Goal: Entertainment & Leisure: Consume media (video, audio)

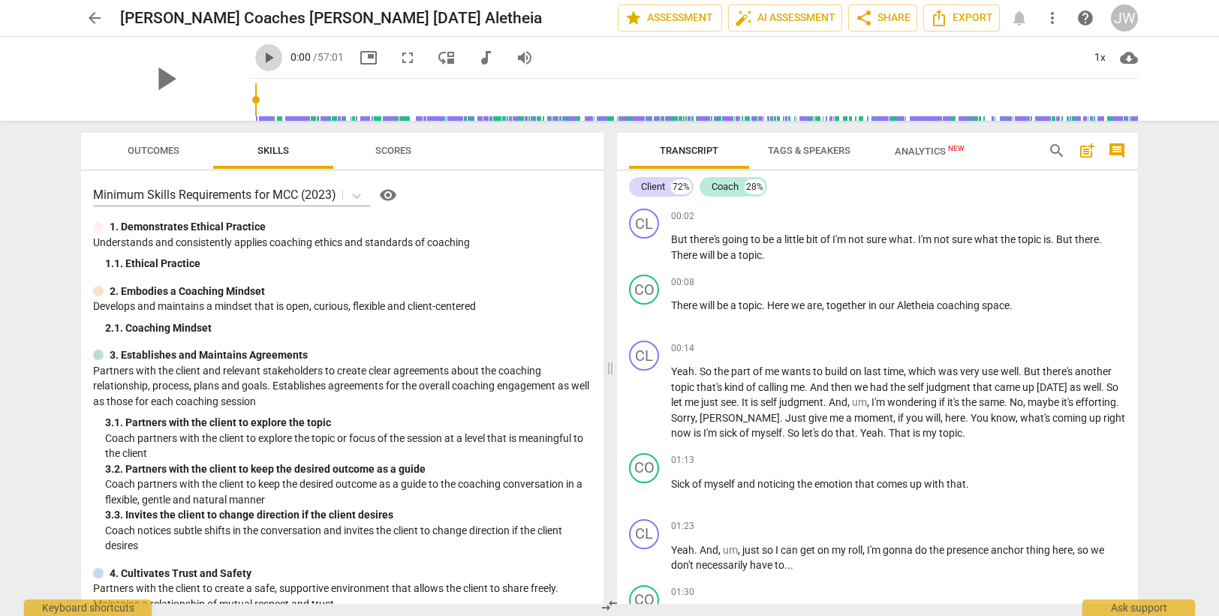
click at [260, 60] on span "play_arrow" at bounding box center [269, 58] width 18 height 18
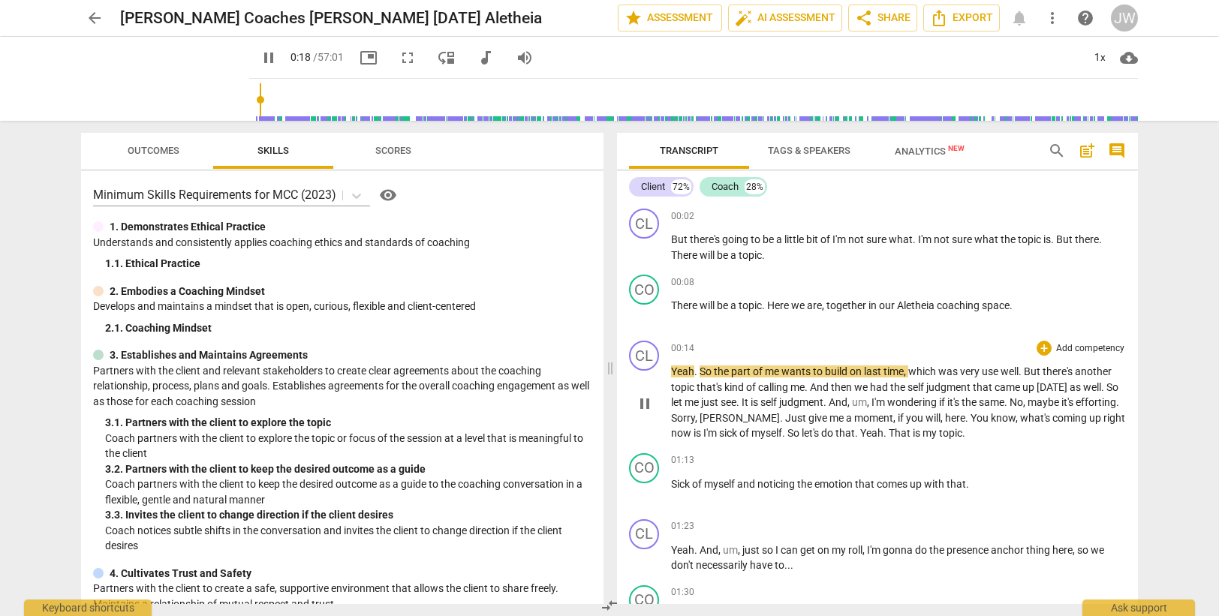
click at [730, 371] on span "the" at bounding box center [722, 371] width 17 height 12
type input "20"
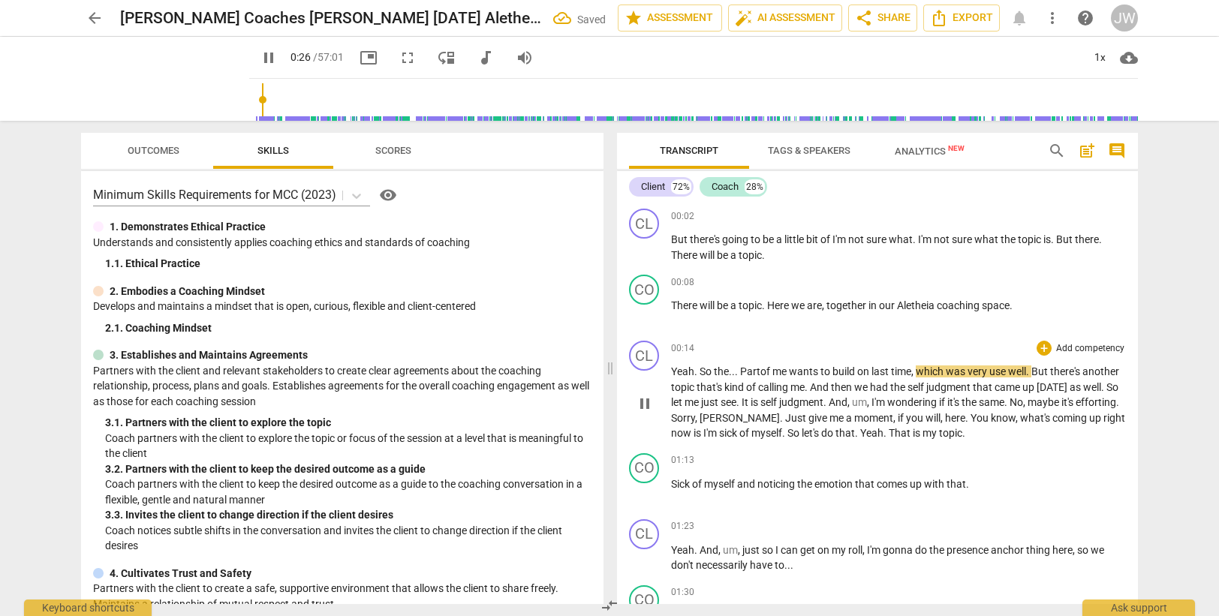
click at [1008, 371] on span "use" at bounding box center [998, 371] width 19 height 12
click at [965, 419] on span "." at bounding box center [967, 418] width 5 height 12
click at [717, 430] on span "now" at bounding box center [706, 433] width 23 height 12
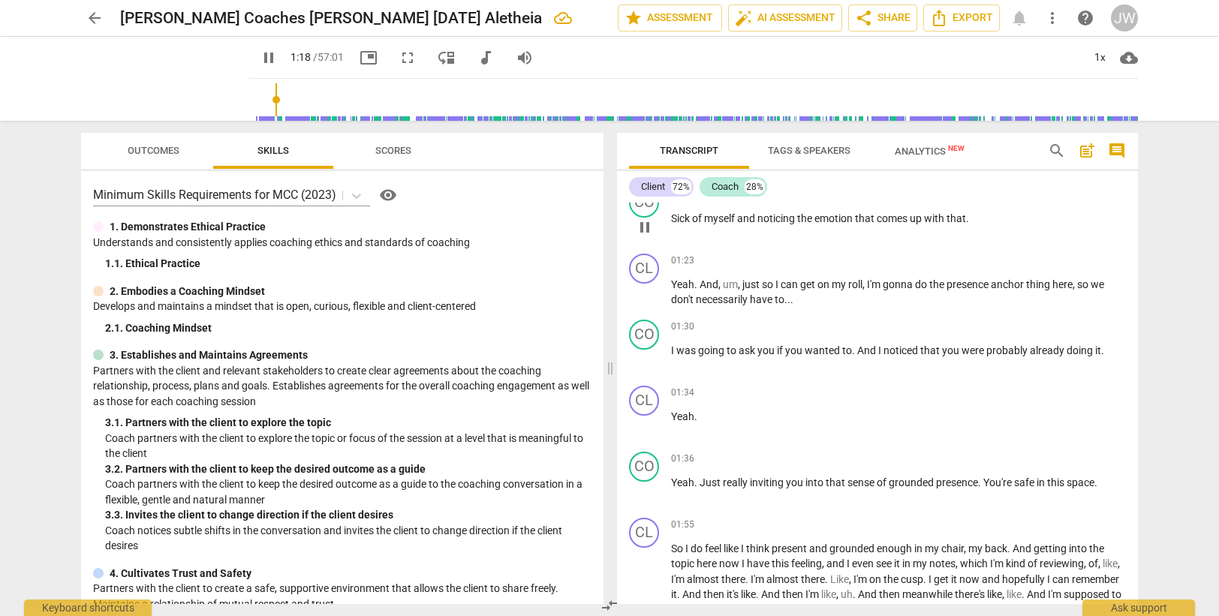
scroll to position [300, 0]
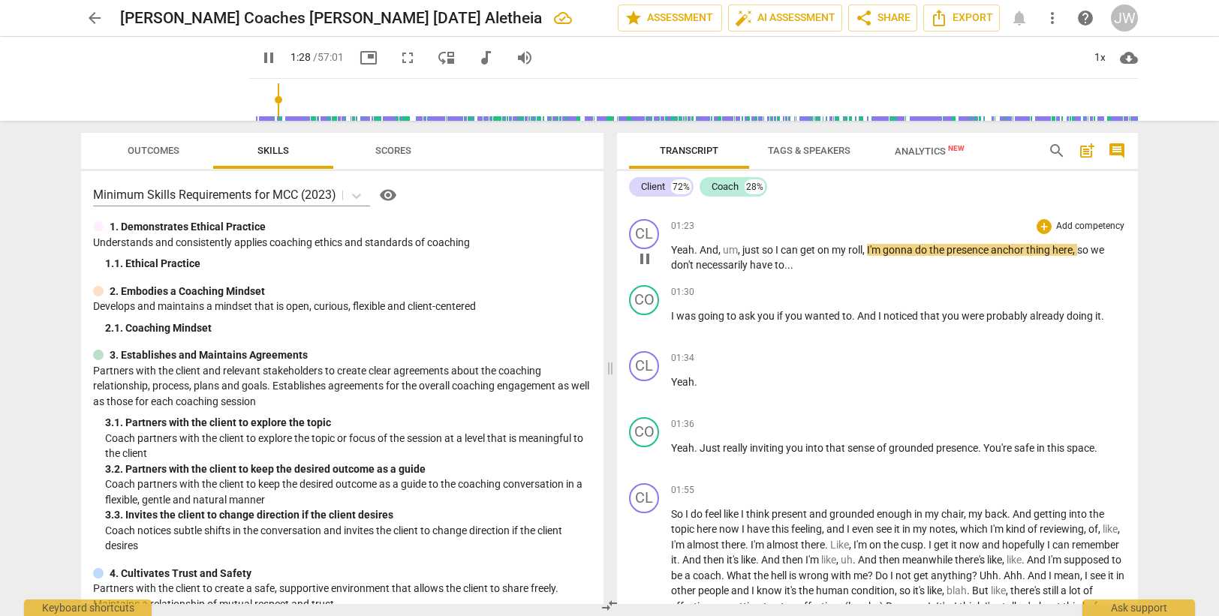
click at [741, 251] on span "," at bounding box center [740, 250] width 5 height 12
click at [817, 249] on span "get" at bounding box center [808, 250] width 17 height 12
click at [850, 314] on span "to" at bounding box center [847, 316] width 10 height 12
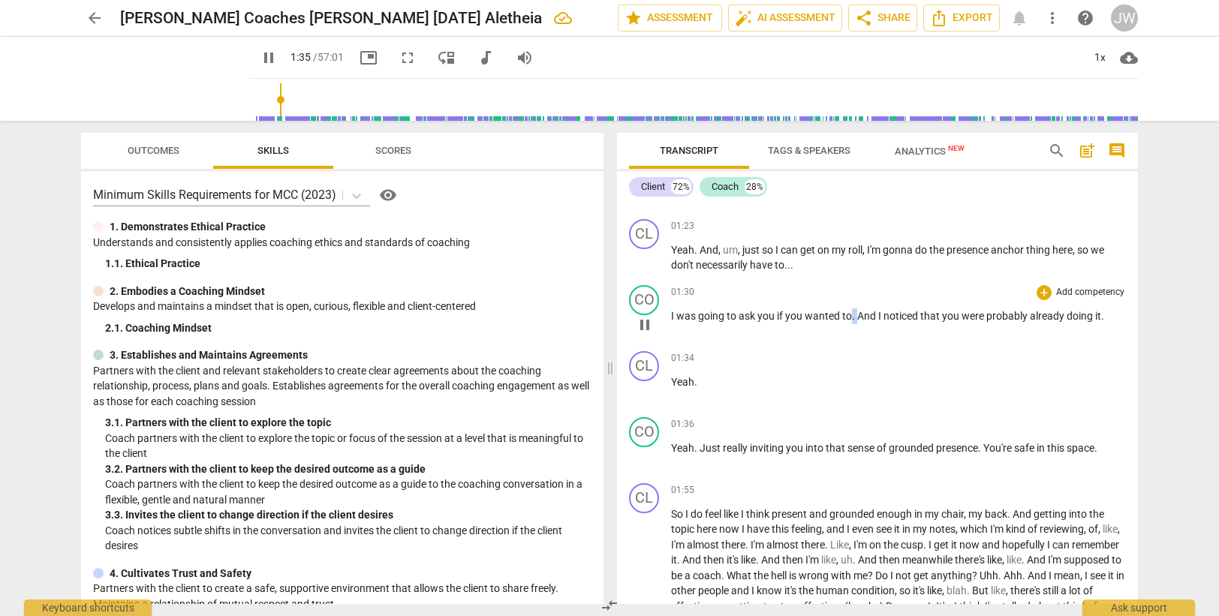
click at [850, 314] on span "to" at bounding box center [847, 316] width 10 height 12
drag, startPoint x: 849, startPoint y: 317, endPoint x: 862, endPoint y: 317, distance: 12.8
click at [862, 317] on p "I was going to ask you if you wanted to . And I noticed that you were probably …" at bounding box center [898, 316] width 455 height 16
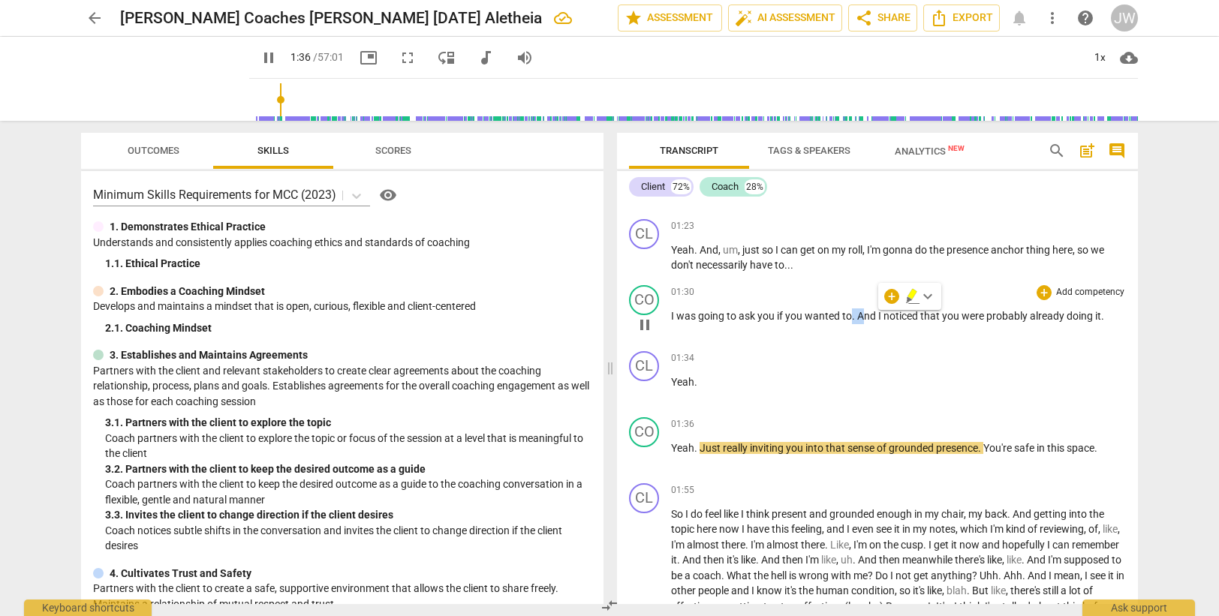
type input "97"
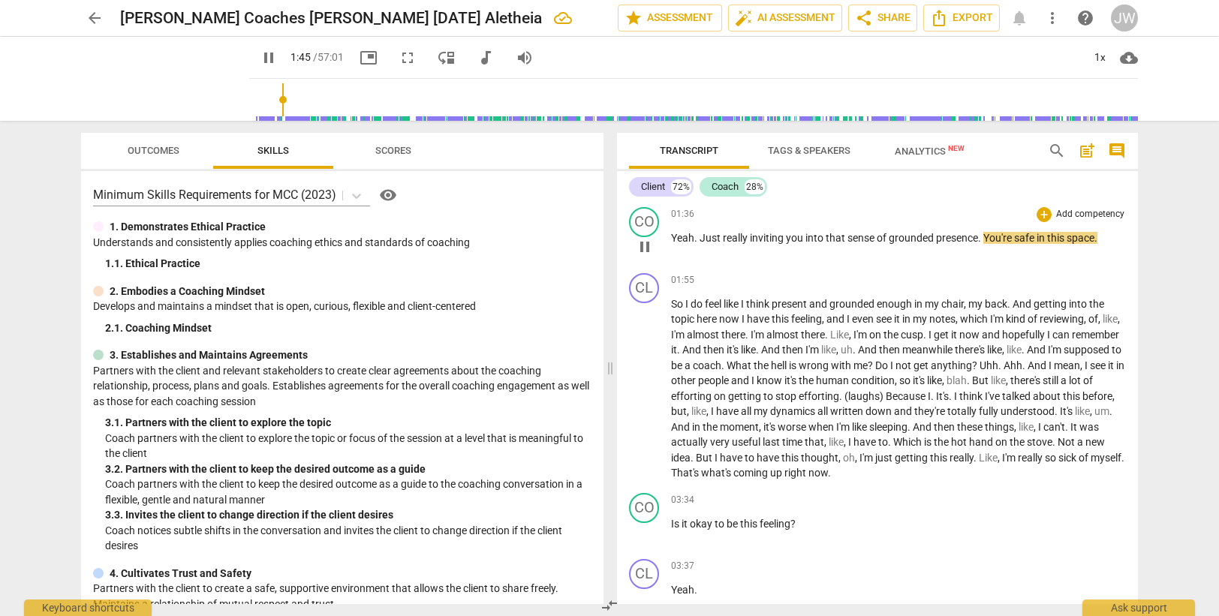
scroll to position [525, 0]
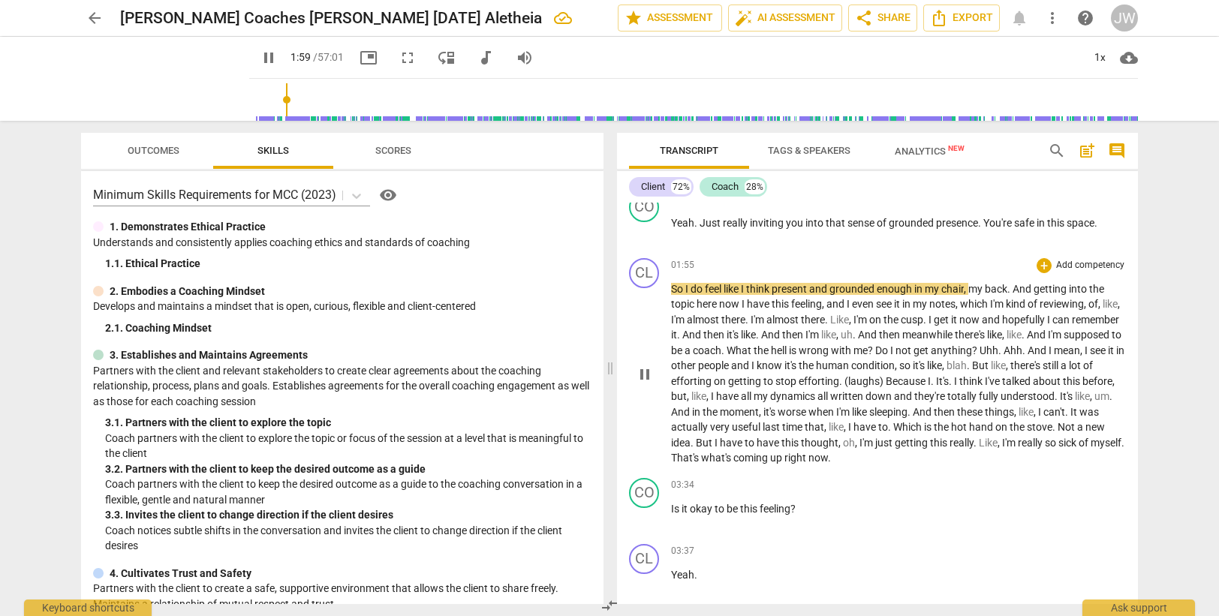
click at [740, 290] on span "like" at bounding box center [731, 289] width 17 height 12
type input "121"
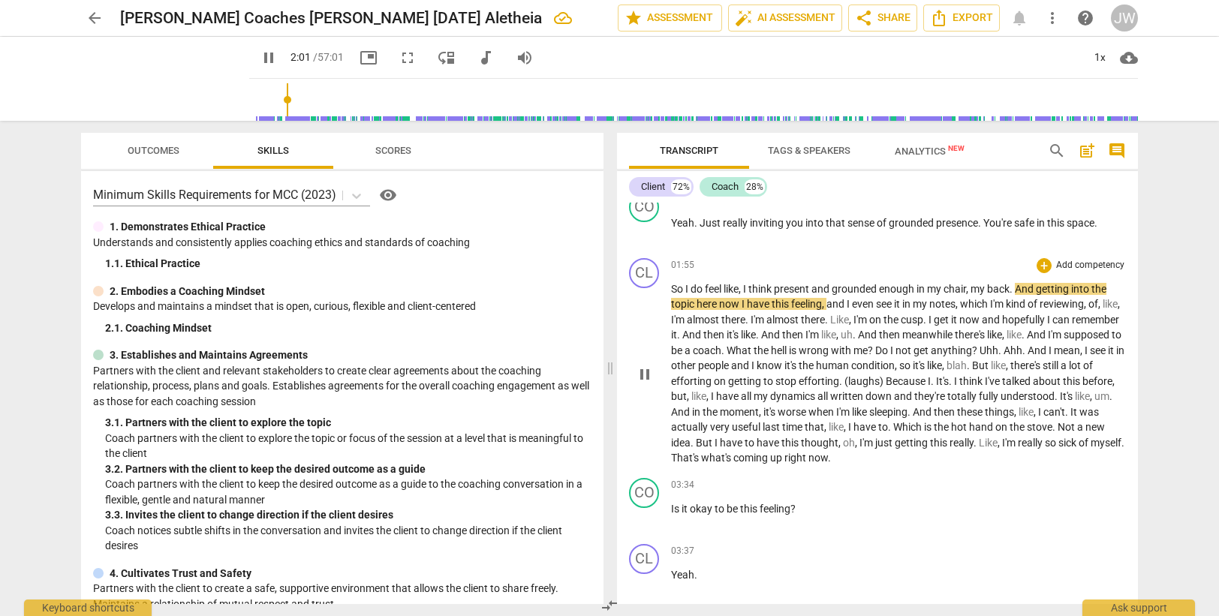
click at [774, 288] on span "think" at bounding box center [761, 289] width 26 height 12
click at [946, 289] on span "my" at bounding box center [937, 289] width 17 height 12
drag, startPoint x: 976, startPoint y: 289, endPoint x: 980, endPoint y: 245, distance: 43.7
click at [977, 288] on span "my" at bounding box center [981, 289] width 17 height 12
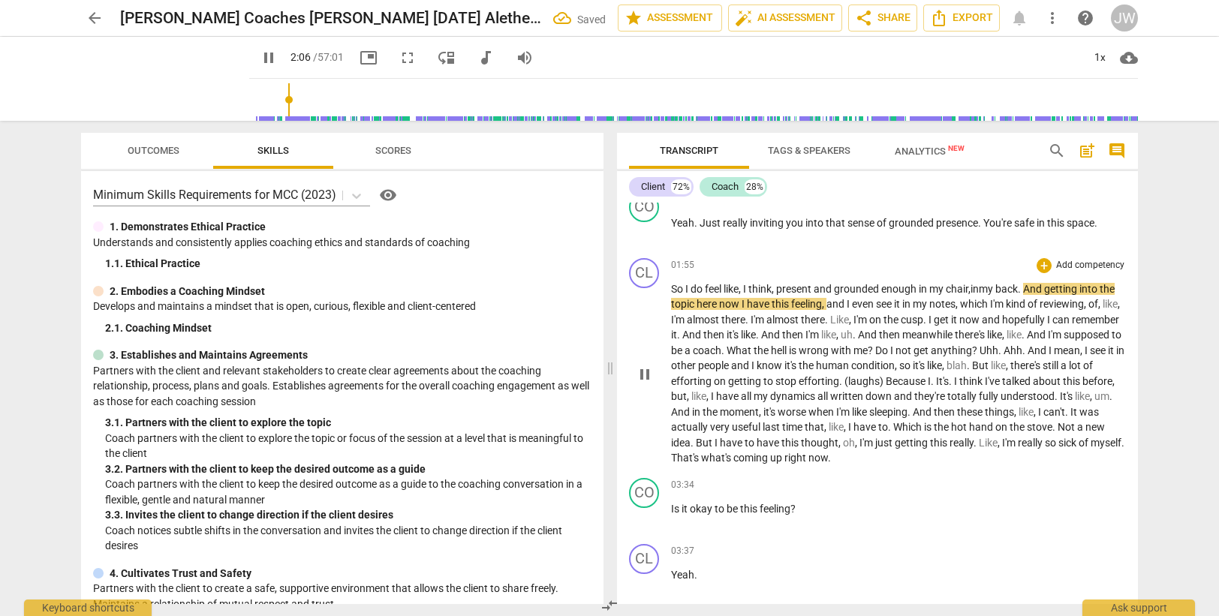
drag, startPoint x: 971, startPoint y: 288, endPoint x: 985, endPoint y: 290, distance: 13.6
click at [985, 290] on p "So I do feel like, I think, present and grounded enough in my chair , in my bac…" at bounding box center [898, 373] width 455 height 185
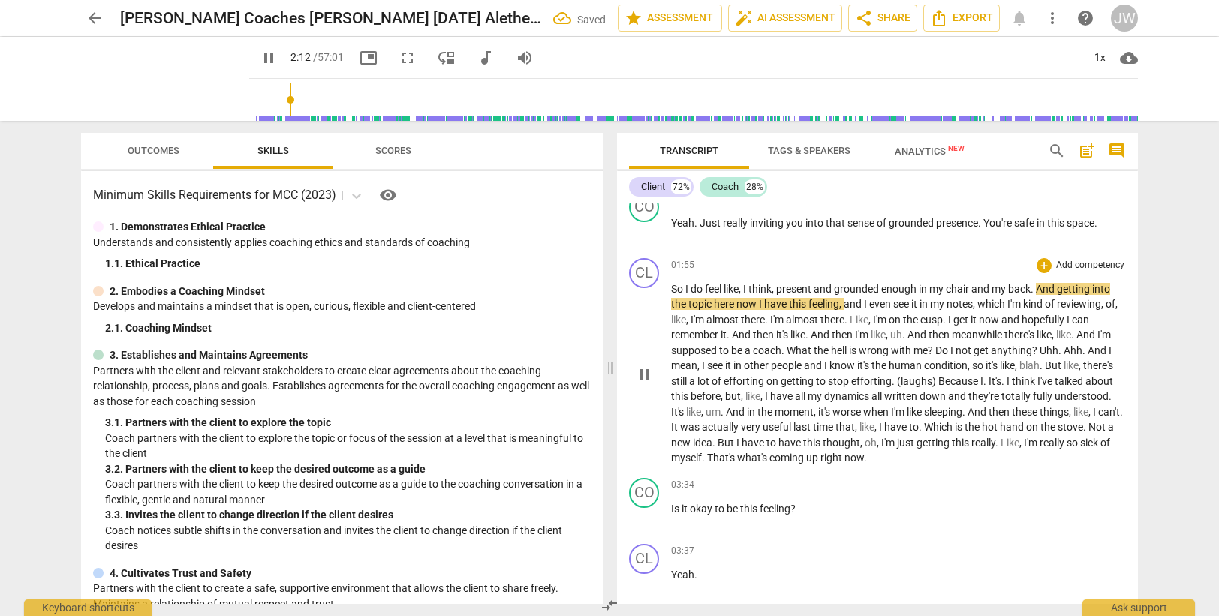
click at [756, 305] on span "now" at bounding box center [747, 304] width 23 height 12
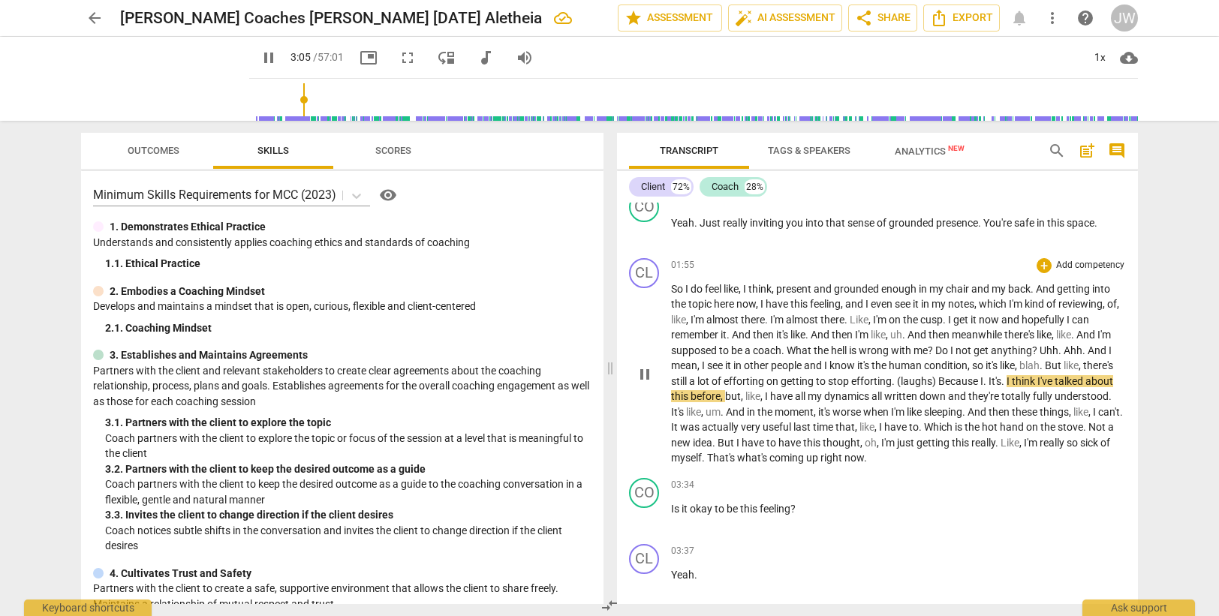
click at [974, 382] on span "Because" at bounding box center [959, 381] width 42 height 12
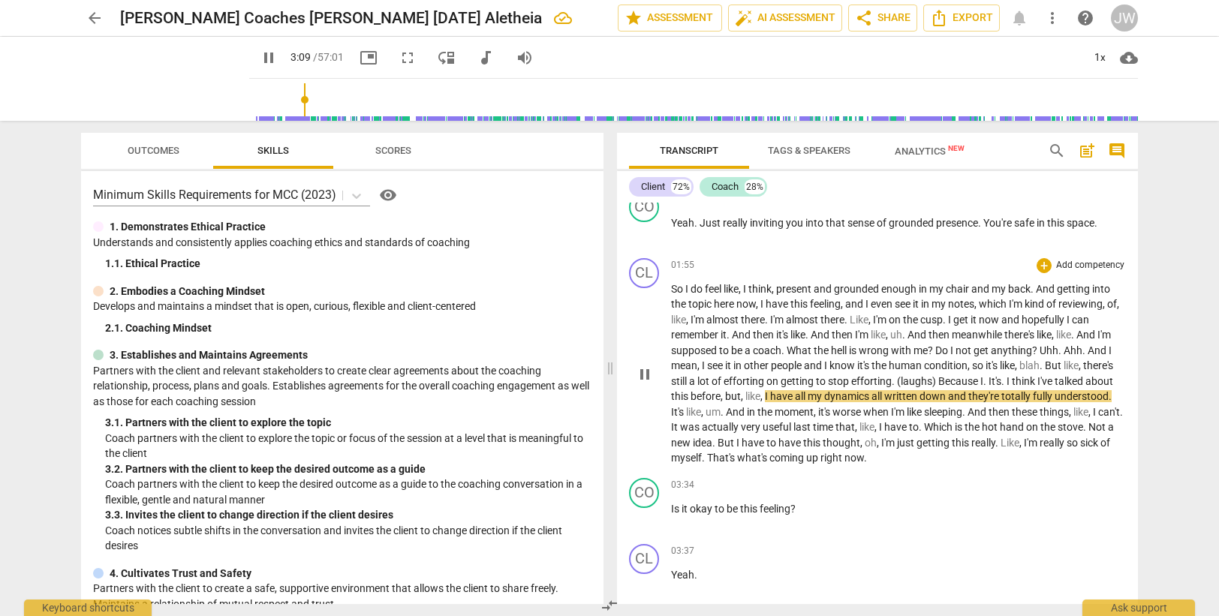
click at [980, 382] on span "Because" at bounding box center [959, 381] width 42 height 12
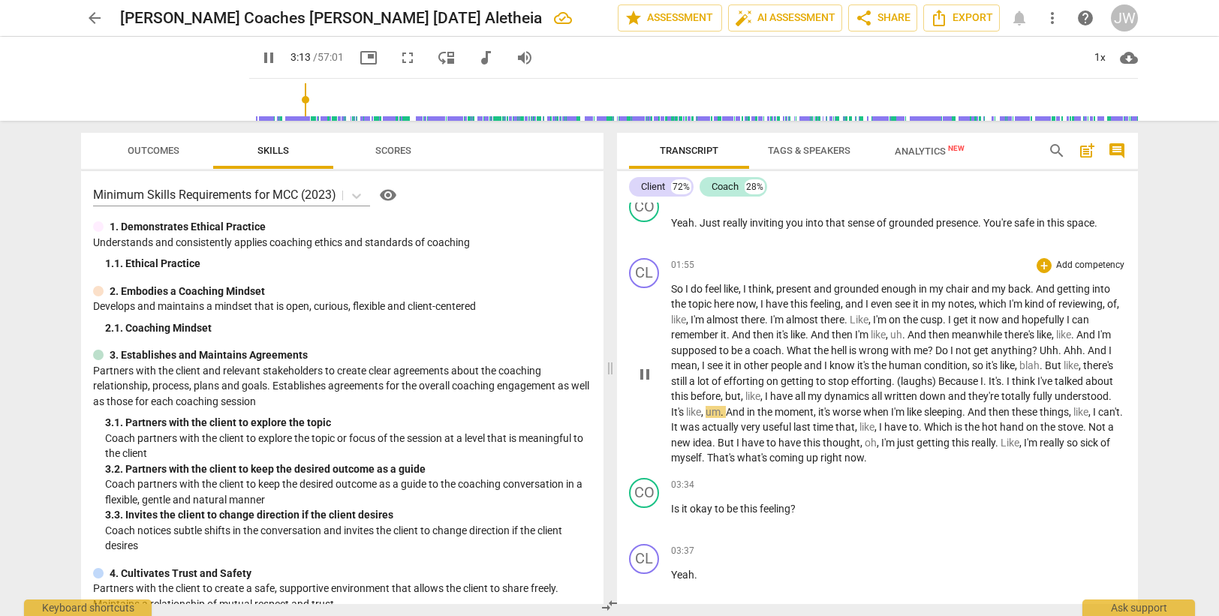
click at [705, 414] on span "," at bounding box center [703, 412] width 5 height 12
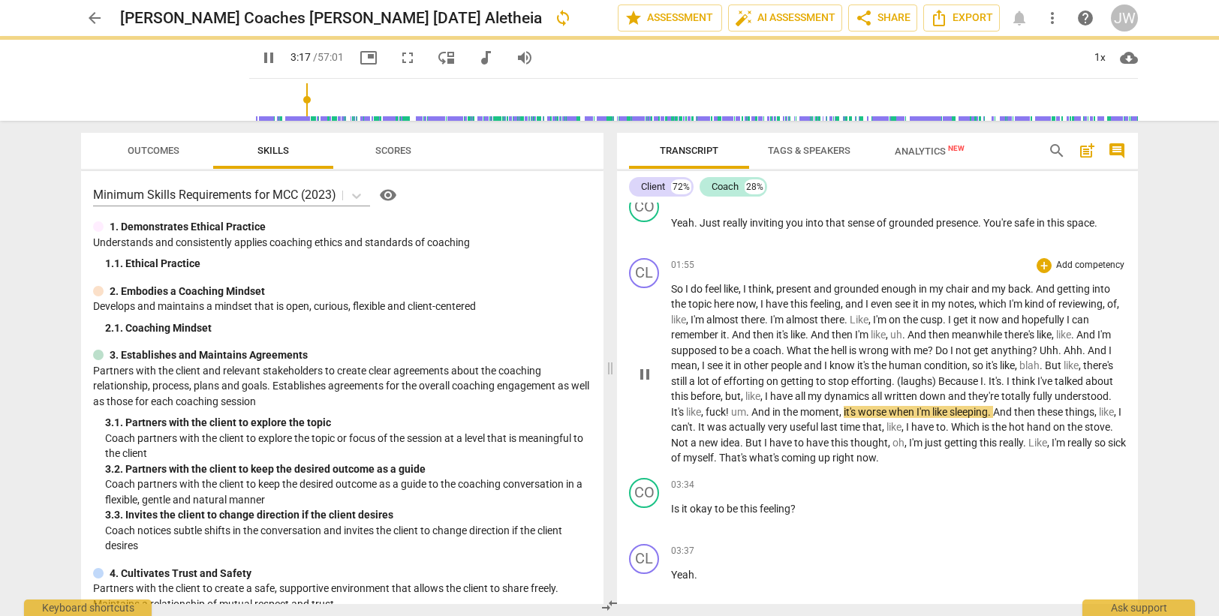
click at [746, 408] on span "um" at bounding box center [738, 412] width 15 height 12
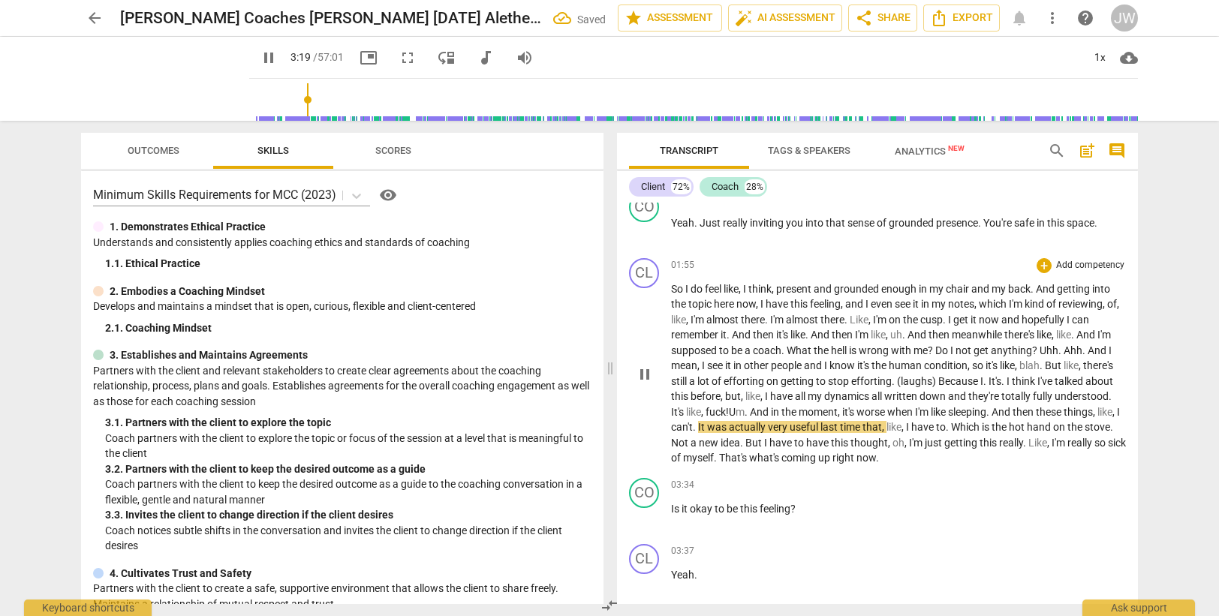
click at [831, 438] on span "have" at bounding box center [818, 443] width 25 height 12
click at [904, 442] on span "oh" at bounding box center [898, 443] width 12 height 12
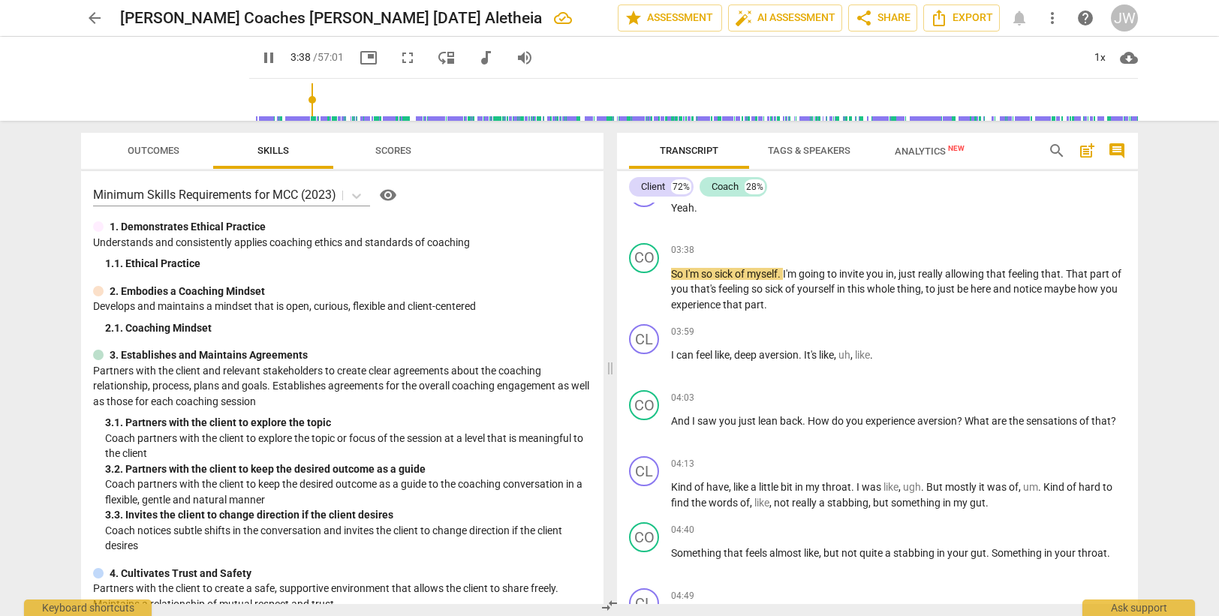
scroll to position [900, 0]
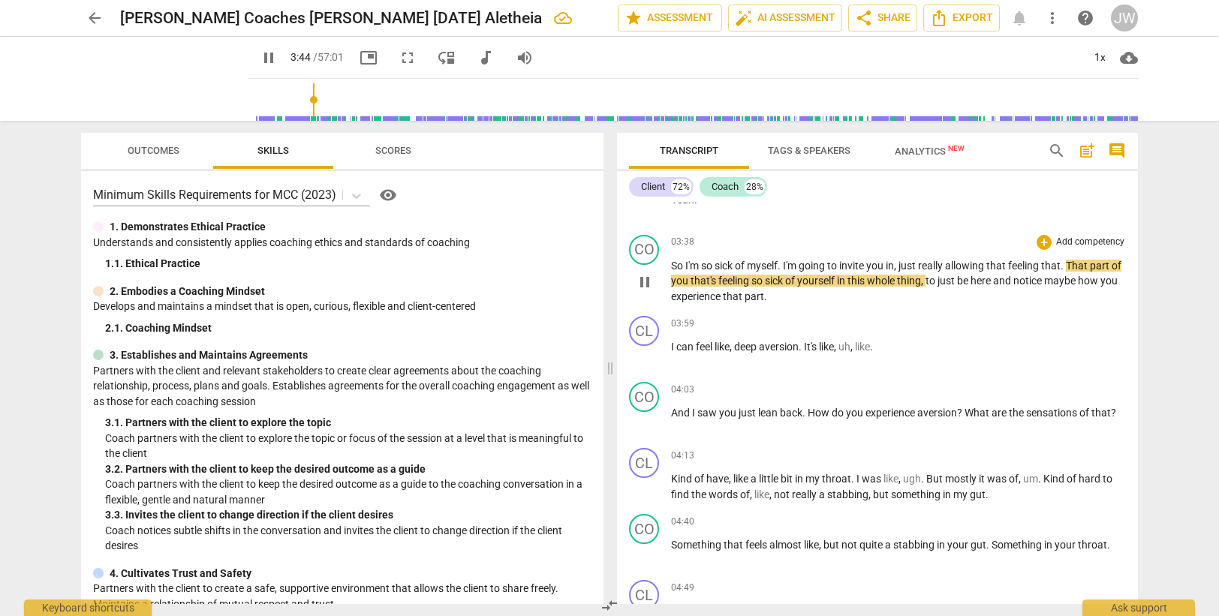
click at [1041, 265] on span "feeling" at bounding box center [1024, 266] width 33 height 12
type input "226"
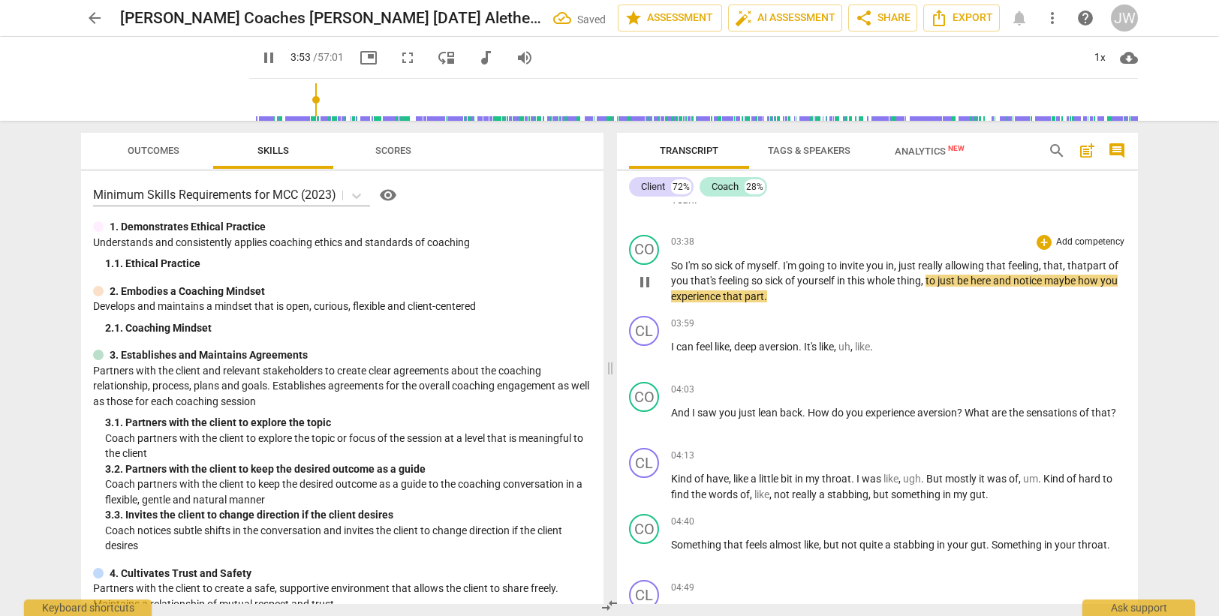
click at [1044, 281] on span "notice" at bounding box center [1028, 281] width 31 height 12
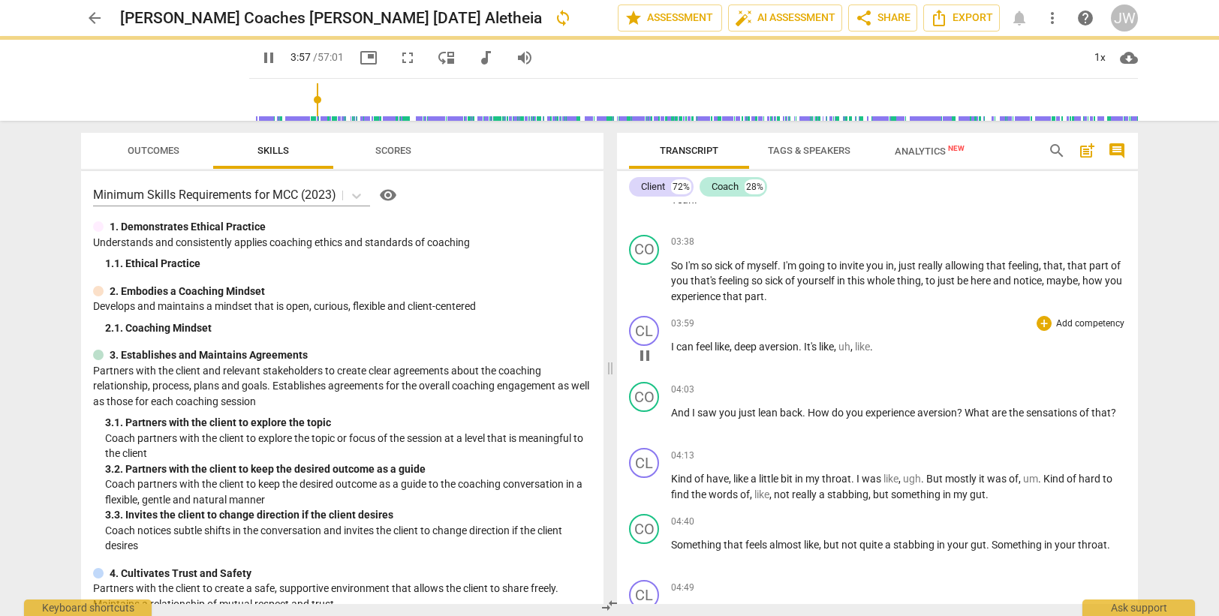
click at [910, 350] on p "I can feel like , deep aversion . It's like , uh , like ." at bounding box center [898, 347] width 455 height 16
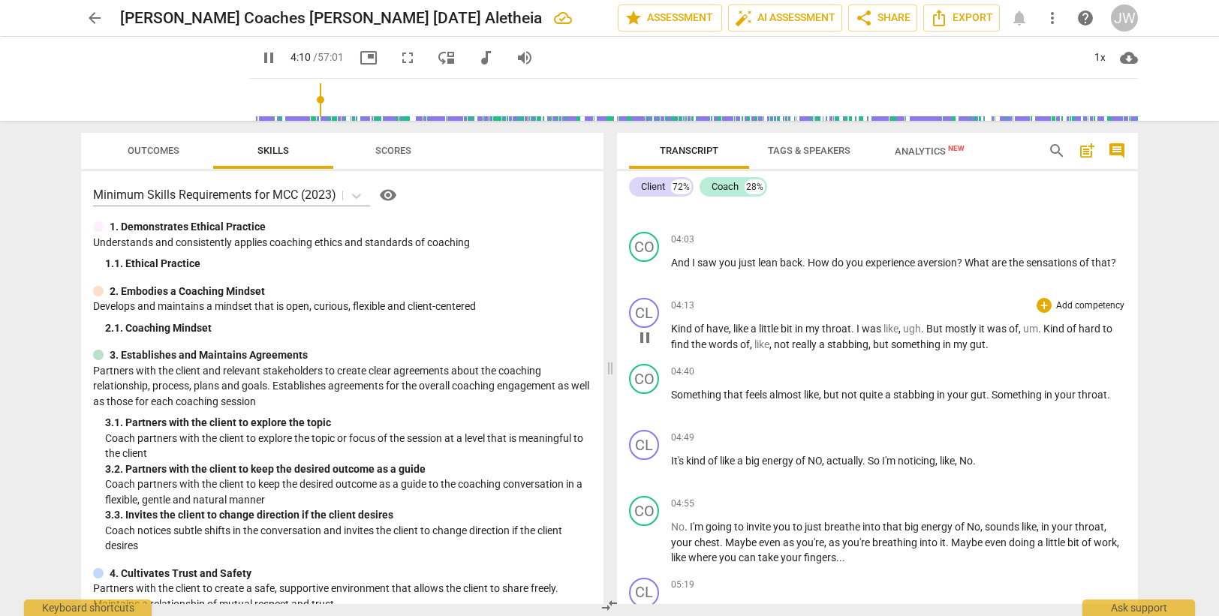
scroll to position [1126, 0]
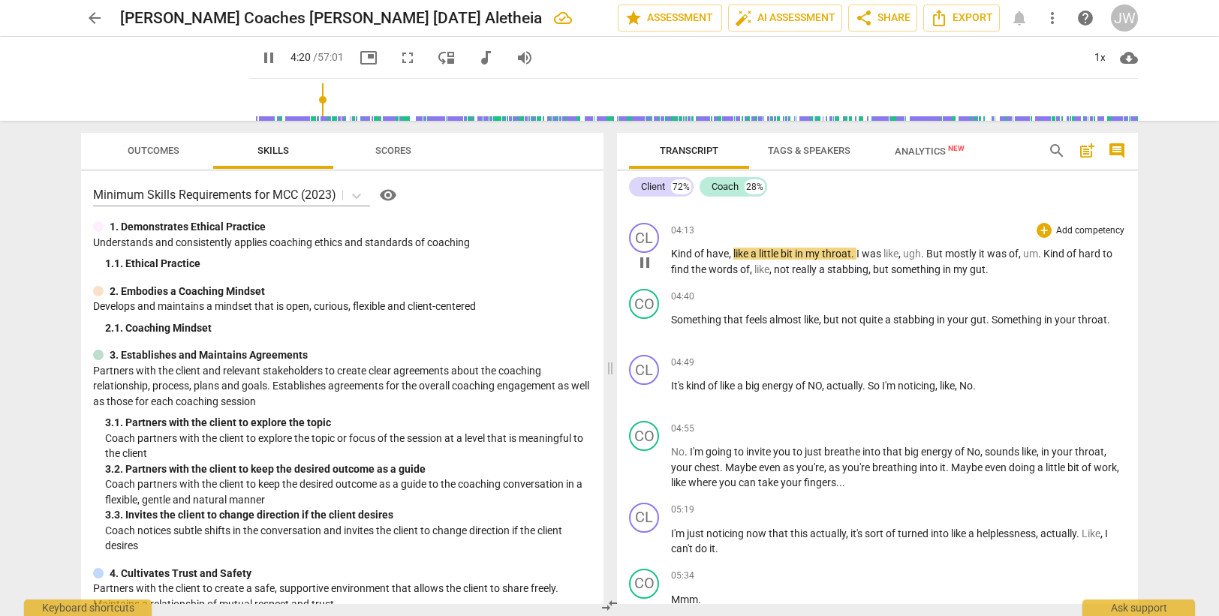
click at [757, 254] on span "a" at bounding box center [754, 254] width 8 height 12
type input "261"
click at [871, 254] on span "throat" at bounding box center [866, 254] width 29 height 12
drag, startPoint x: 882, startPoint y: 255, endPoint x: 954, endPoint y: 251, distance: 71.4
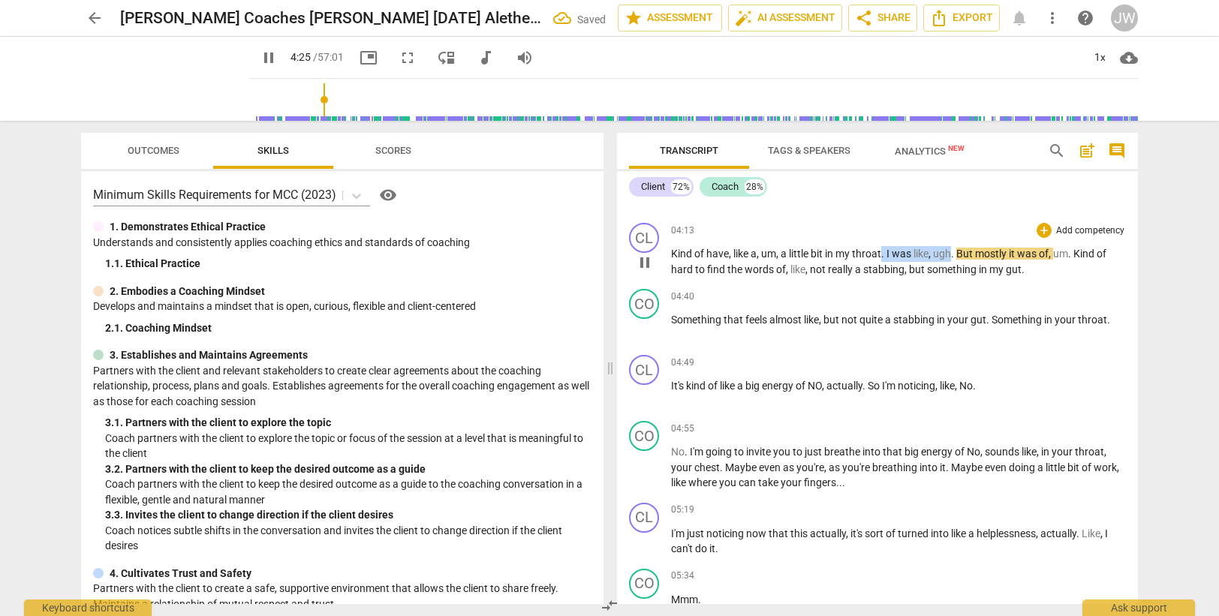
click at [954, 251] on p "Kind of have , like a, um, a little bit in my throat . I was like , ugh . But m…" at bounding box center [898, 261] width 455 height 31
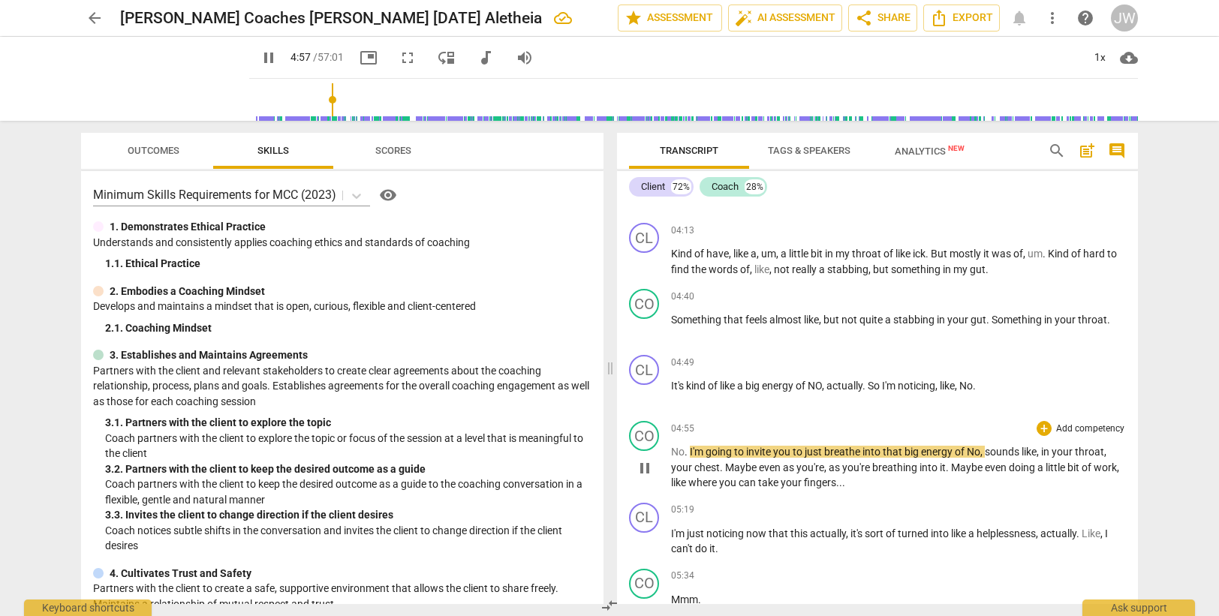
click at [669, 453] on div "play_arrow pause" at bounding box center [652, 468] width 38 height 35
click at [674, 450] on span "No" at bounding box center [678, 452] width 14 height 12
type input "300"
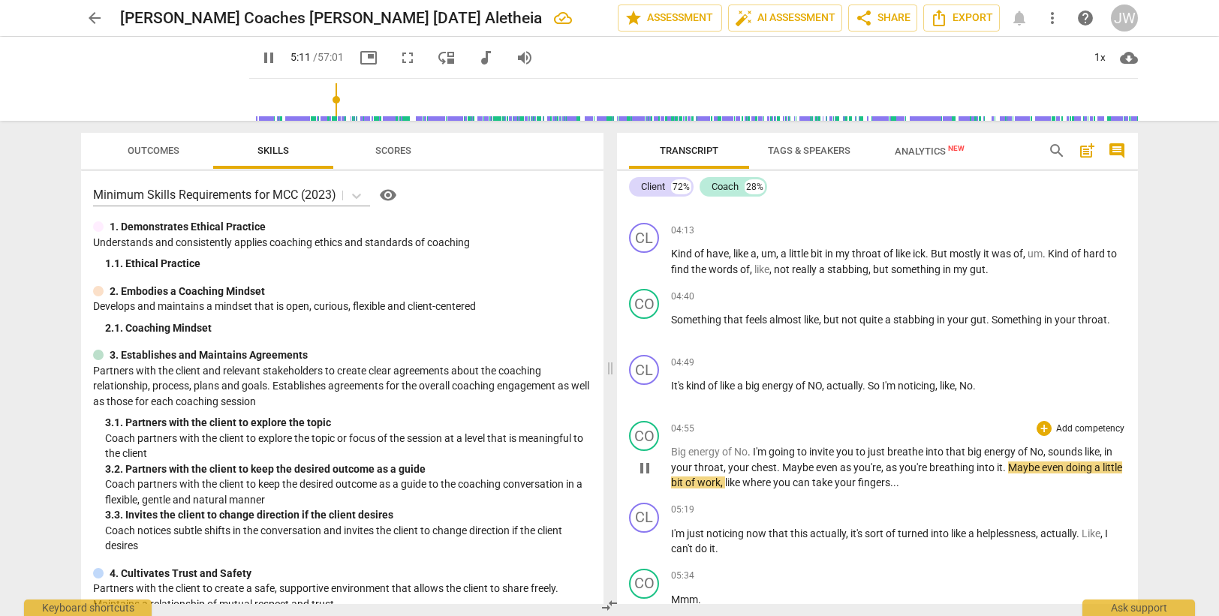
click at [1000, 468] on span "it" at bounding box center [1000, 467] width 6 height 12
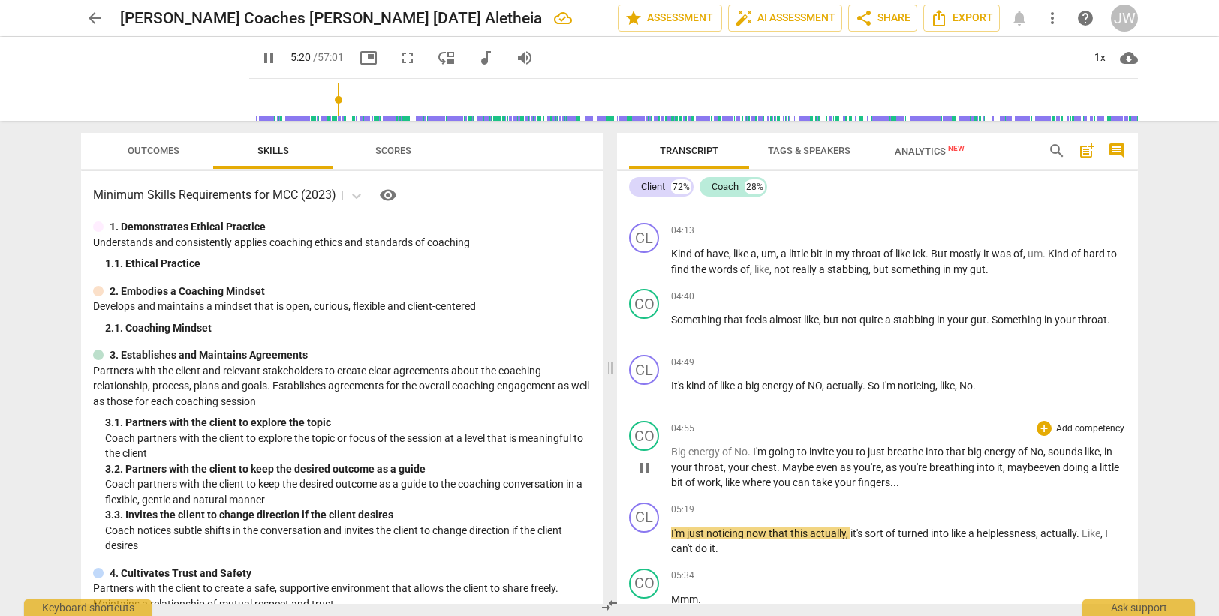
click at [890, 483] on span "fingers" at bounding box center [874, 483] width 32 height 12
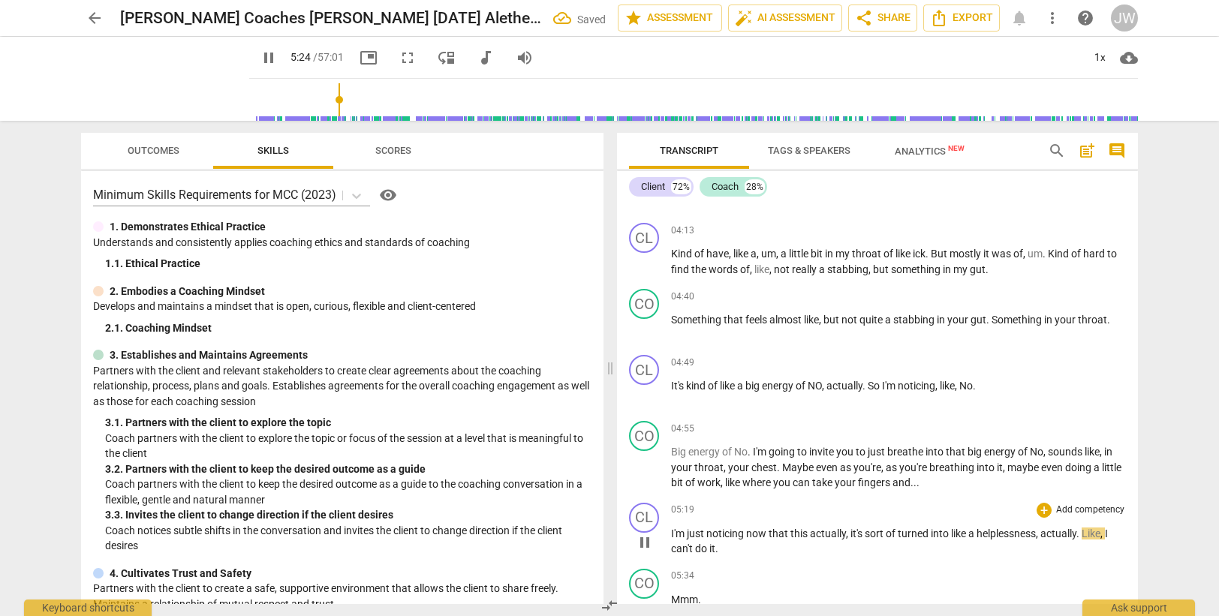
click at [779, 552] on p "I'm just noticing now that this actually , it's sort of turned into like a help…" at bounding box center [898, 541] width 455 height 31
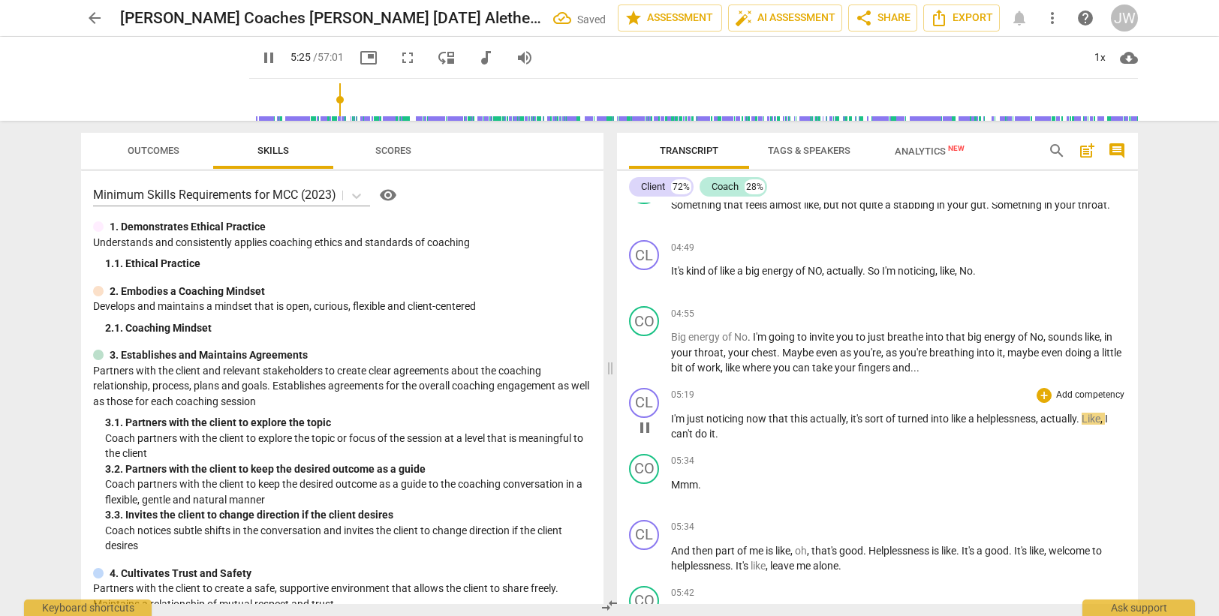
scroll to position [1276, 0]
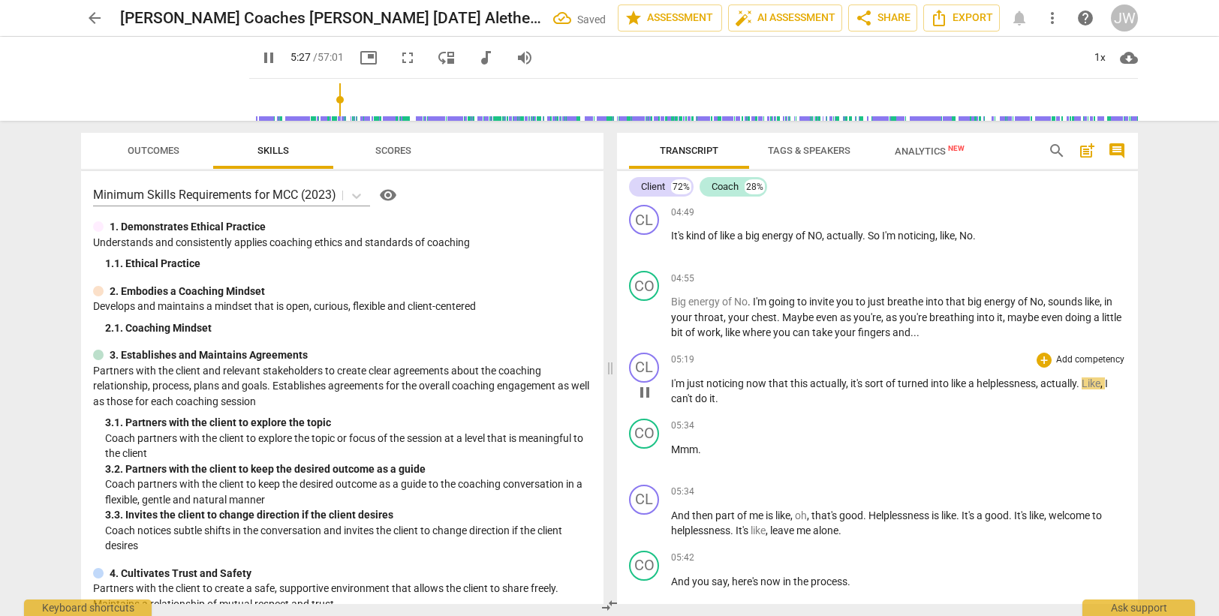
click at [1081, 380] on span "." at bounding box center [1078, 383] width 5 height 12
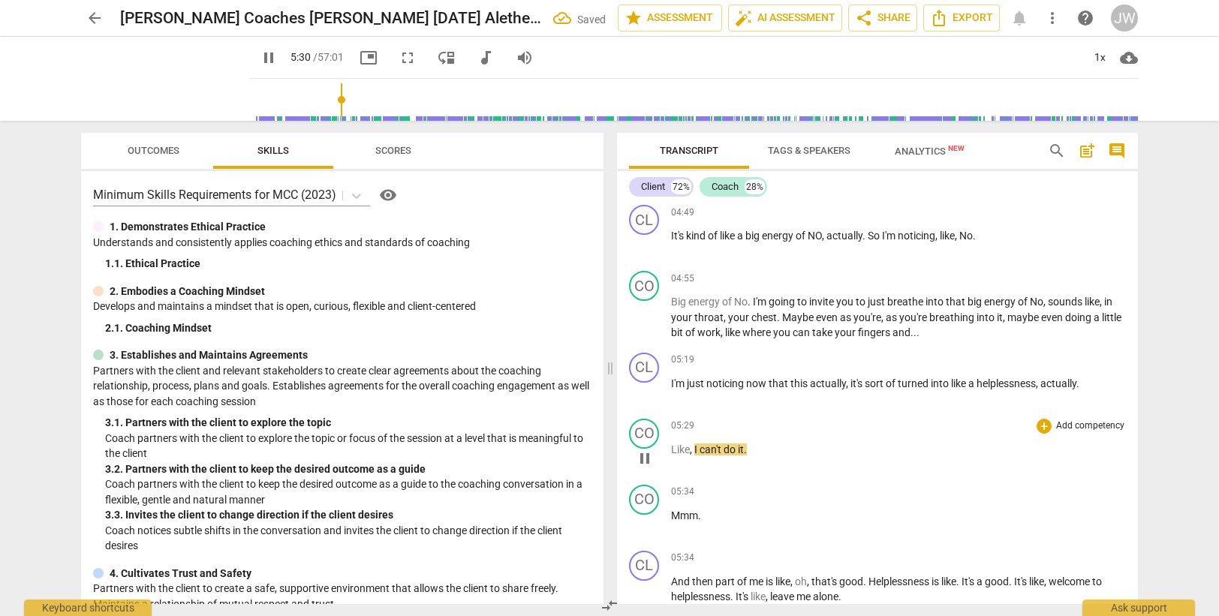
click at [672, 449] on span "Like" at bounding box center [680, 449] width 19 height 12
type input "332"
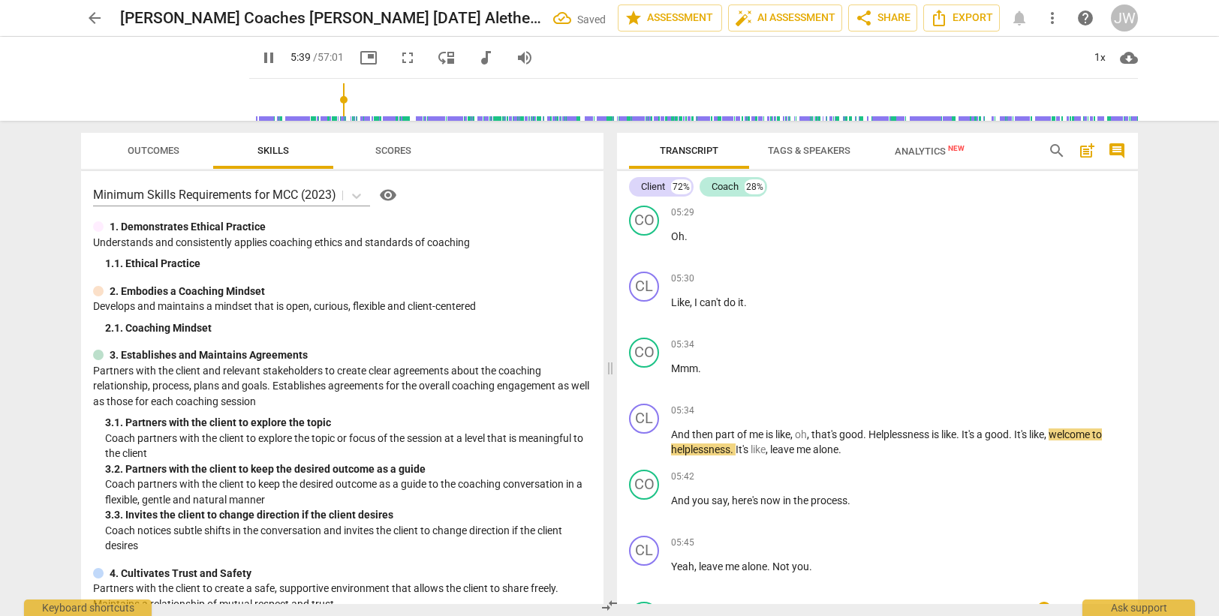
scroll to position [1414, 0]
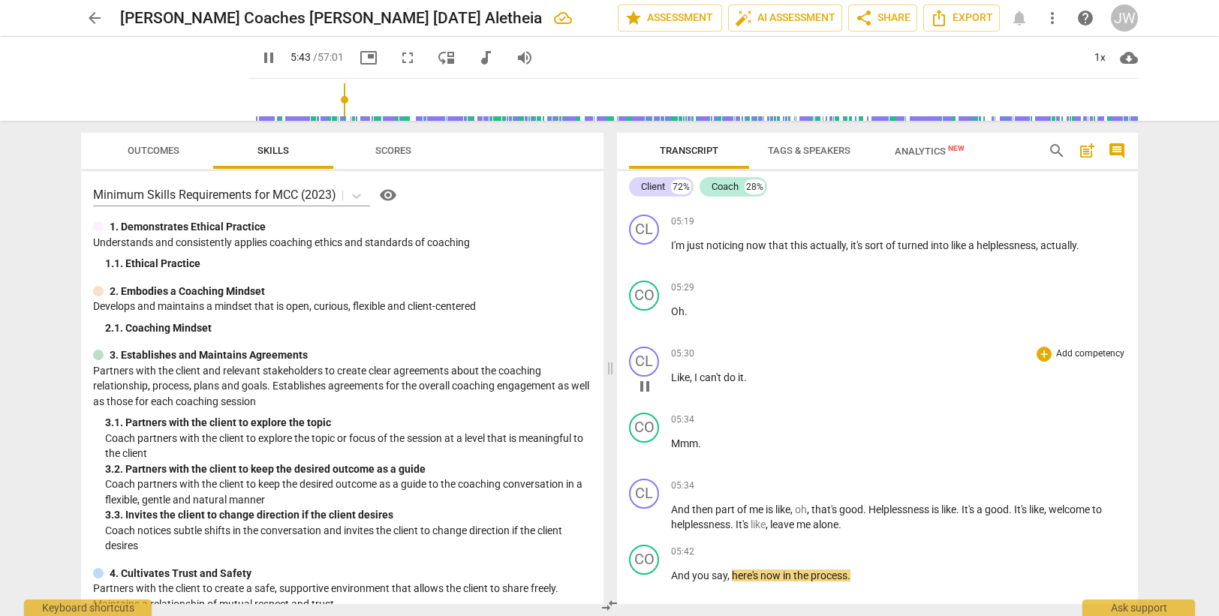
click at [705, 378] on span "can't" at bounding box center [711, 377] width 24 height 12
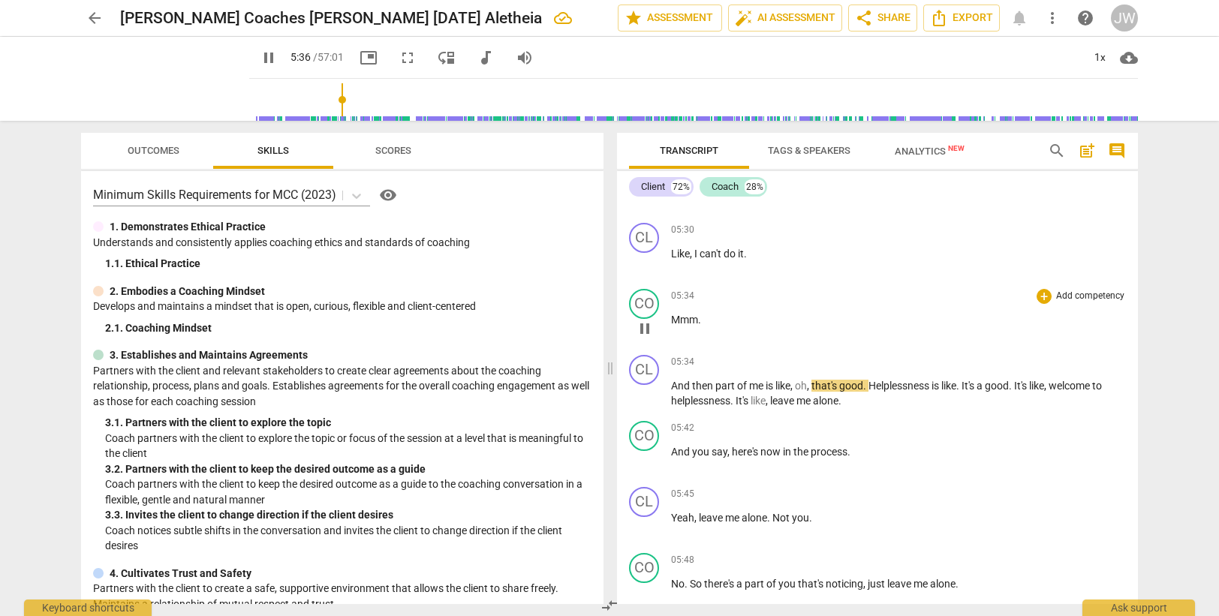
scroll to position [1564, 0]
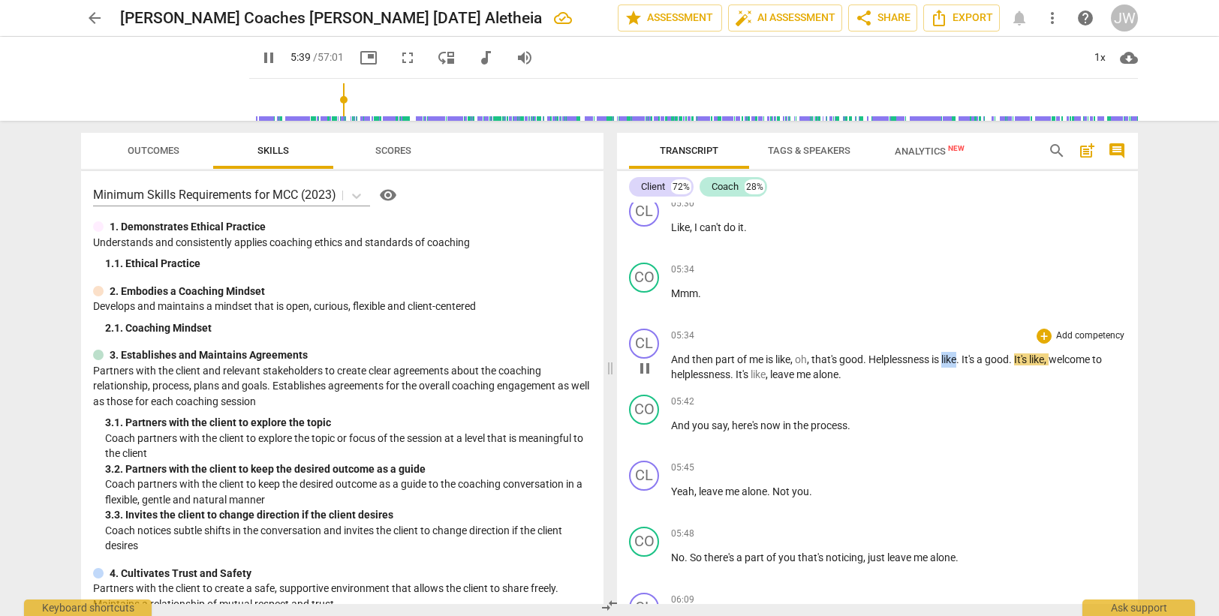
drag, startPoint x: 946, startPoint y: 359, endPoint x: 961, endPoint y: 358, distance: 14.3
click at [961, 358] on p "And then part of me is like , oh , that's good . Helplessness is like . It's a …" at bounding box center [898, 367] width 455 height 31
type input "342"
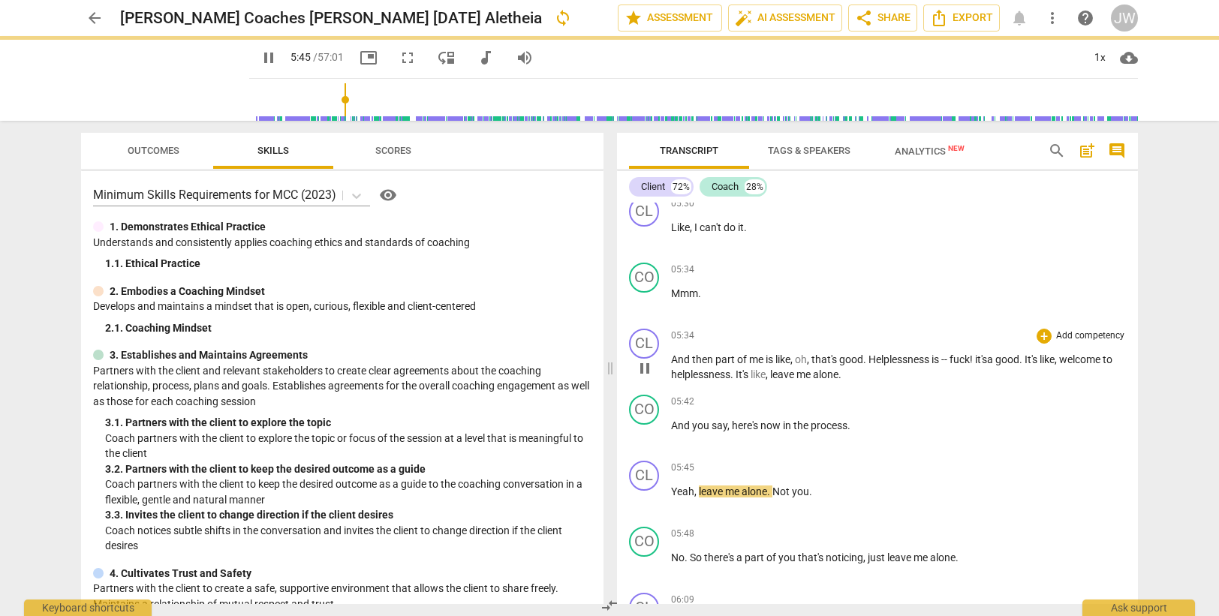
click at [967, 358] on span "-- fuck!" at bounding box center [957, 359] width 32 height 12
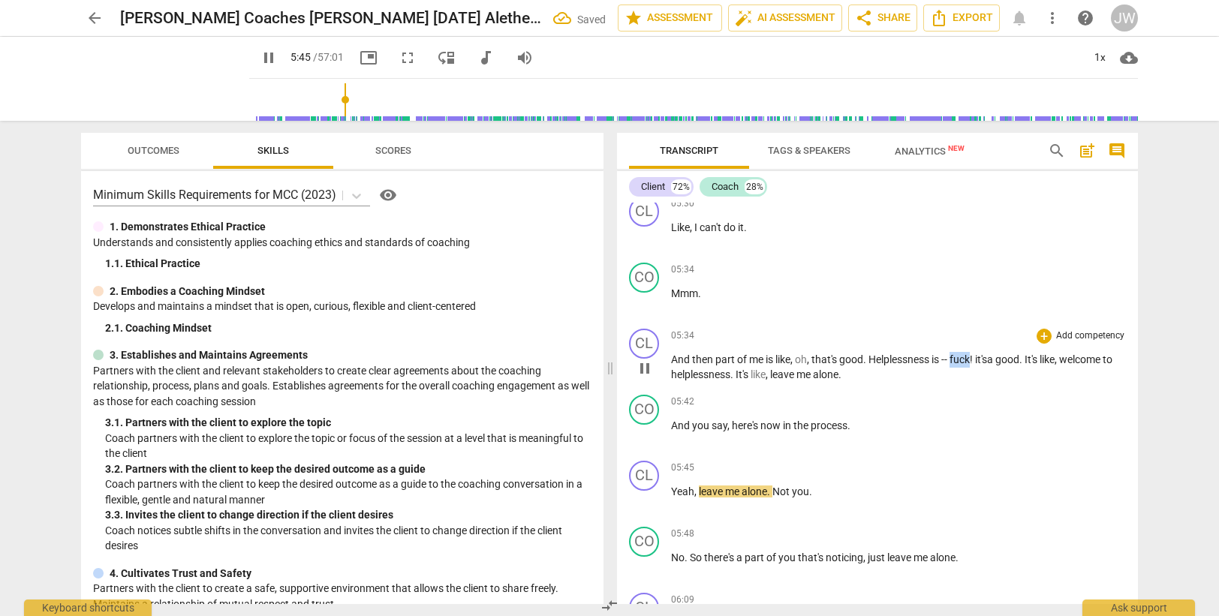
click at [967, 358] on span "-- fuck!" at bounding box center [957, 359] width 32 height 12
click at [975, 356] on span at bounding box center [974, 359] width 2 height 12
click at [863, 360] on span "good" at bounding box center [851, 359] width 24 height 12
click at [982, 359] on span "Like," at bounding box center [983, 359] width 21 height 12
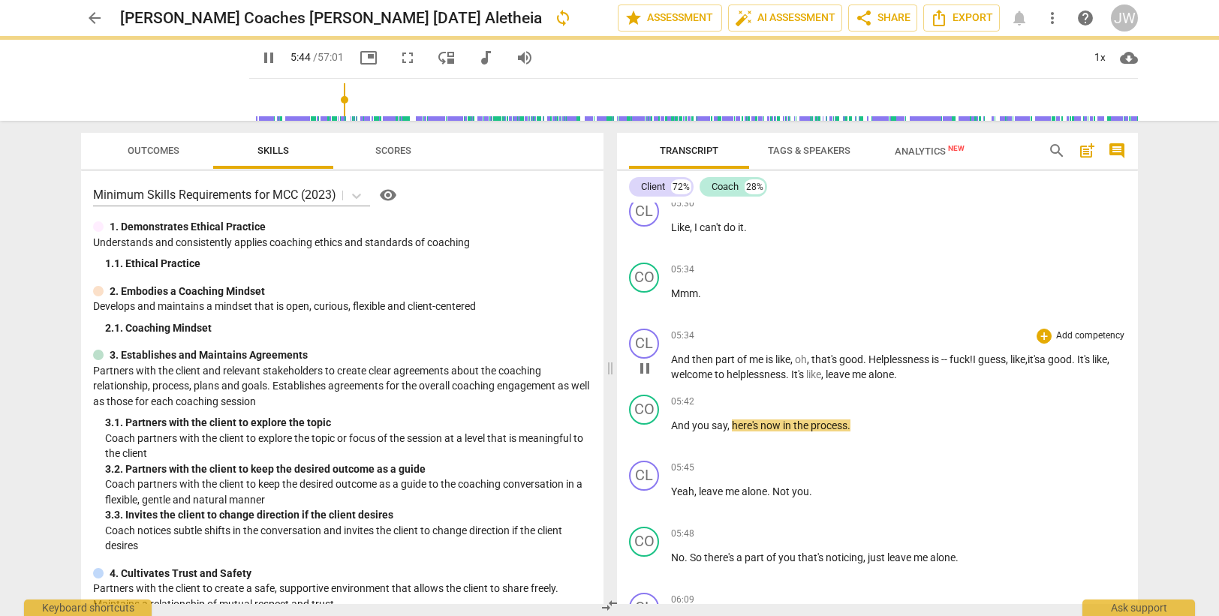
click at [806, 375] on span "It's" at bounding box center [798, 374] width 15 height 12
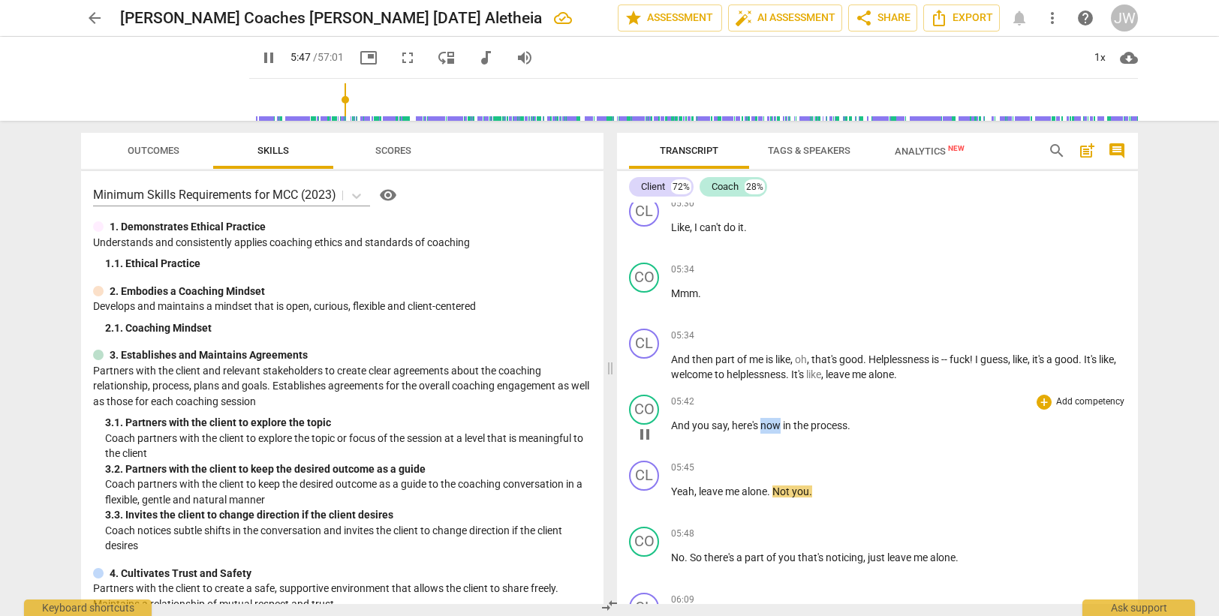
drag, startPoint x: 762, startPoint y: 426, endPoint x: 777, endPoint y: 422, distance: 16.2
click at [777, 422] on span "now" at bounding box center [771, 425] width 23 height 12
type input "348"
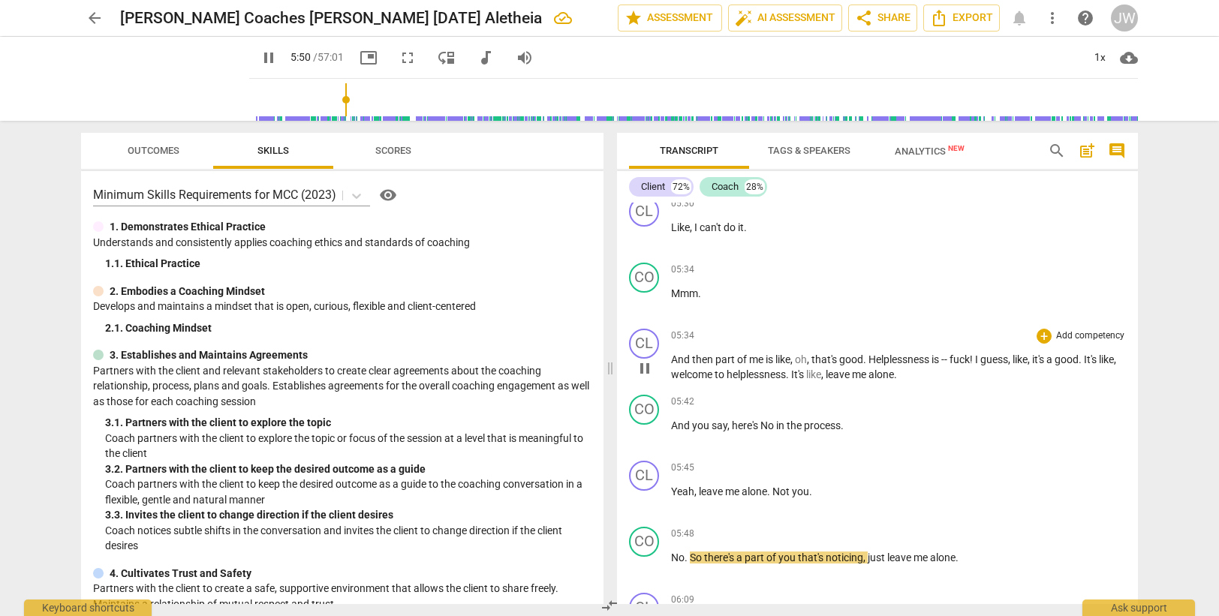
click at [866, 353] on span "." at bounding box center [865, 359] width 5 height 12
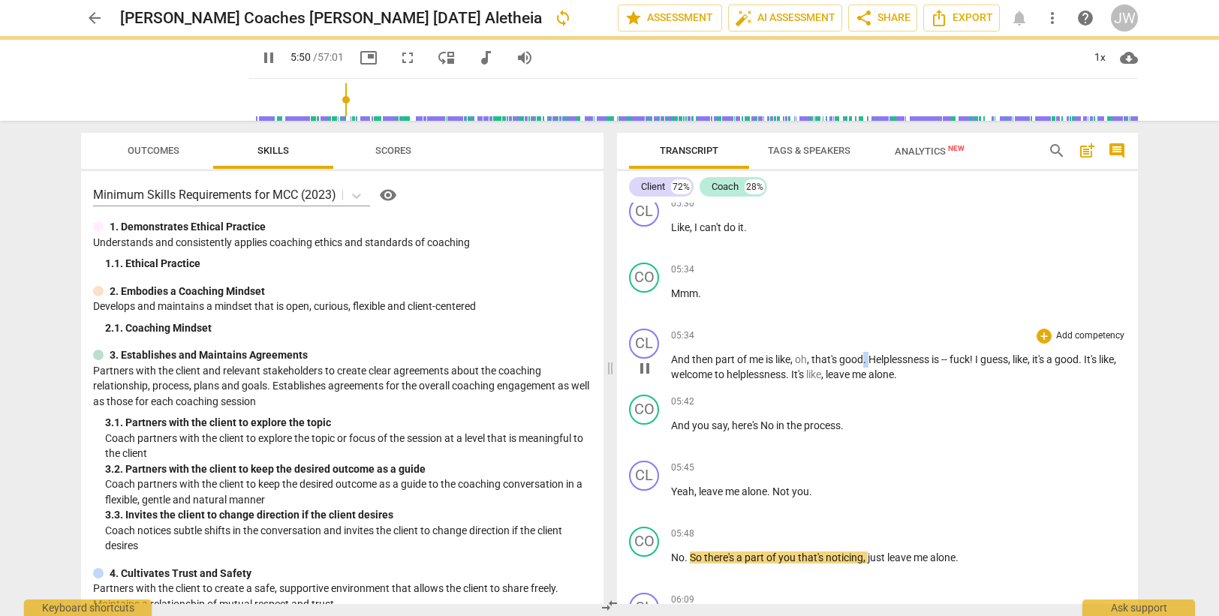
click at [866, 353] on span "." at bounding box center [865, 359] width 5 height 12
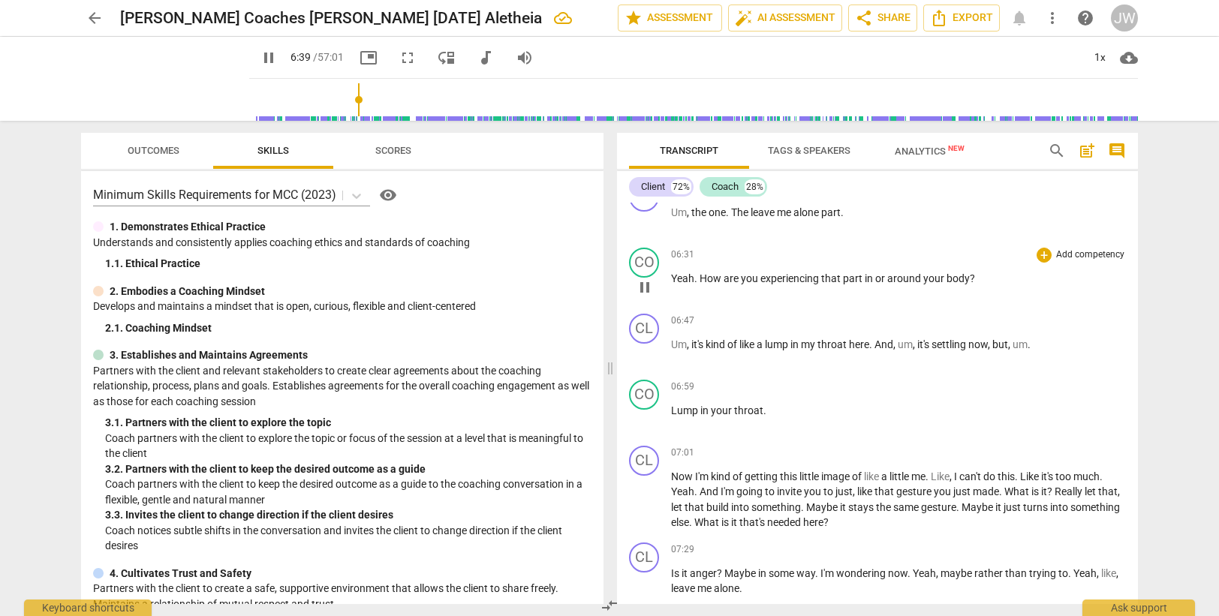
scroll to position [2314, 0]
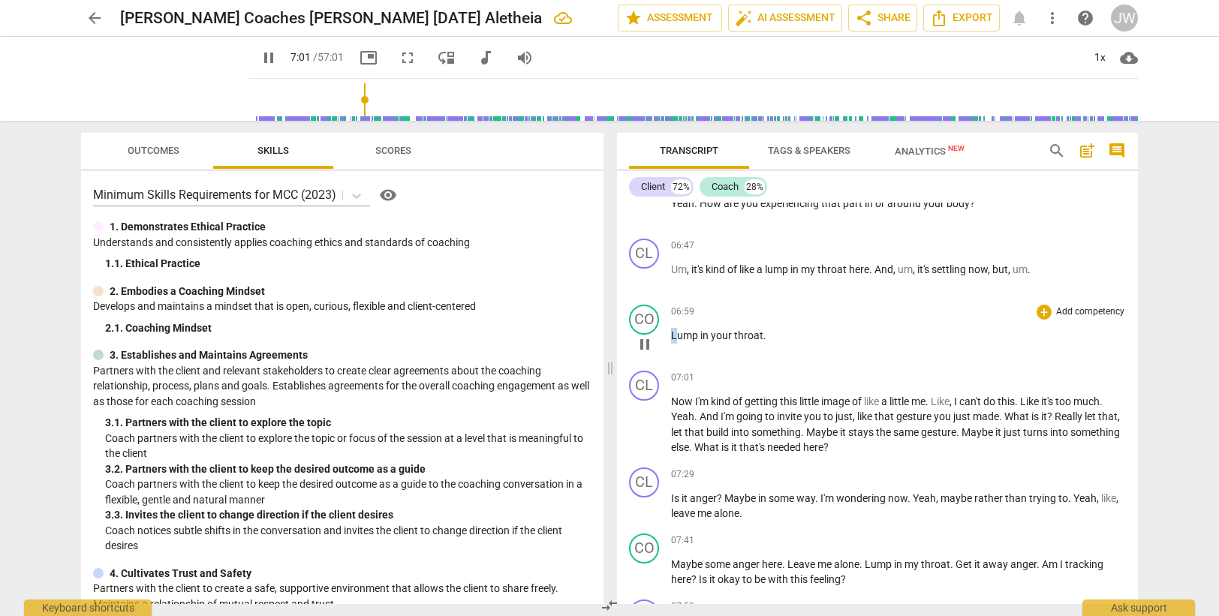
click at [672, 332] on span "Lump" at bounding box center [685, 335] width 29 height 12
type input "422"
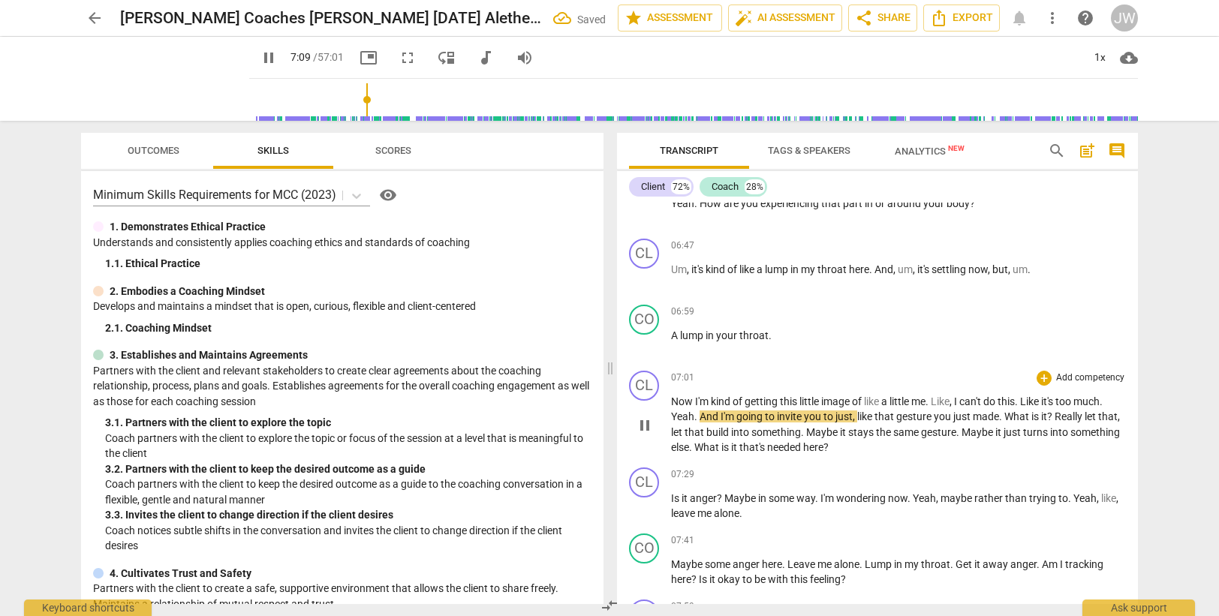
click at [1041, 404] on span "Like" at bounding box center [1030, 401] width 21 height 12
type input "430"
click at [1069, 399] on span "too" at bounding box center [1066, 401] width 18 height 12
click at [671, 416] on span "Yeah" at bounding box center [682, 416] width 23 height 12
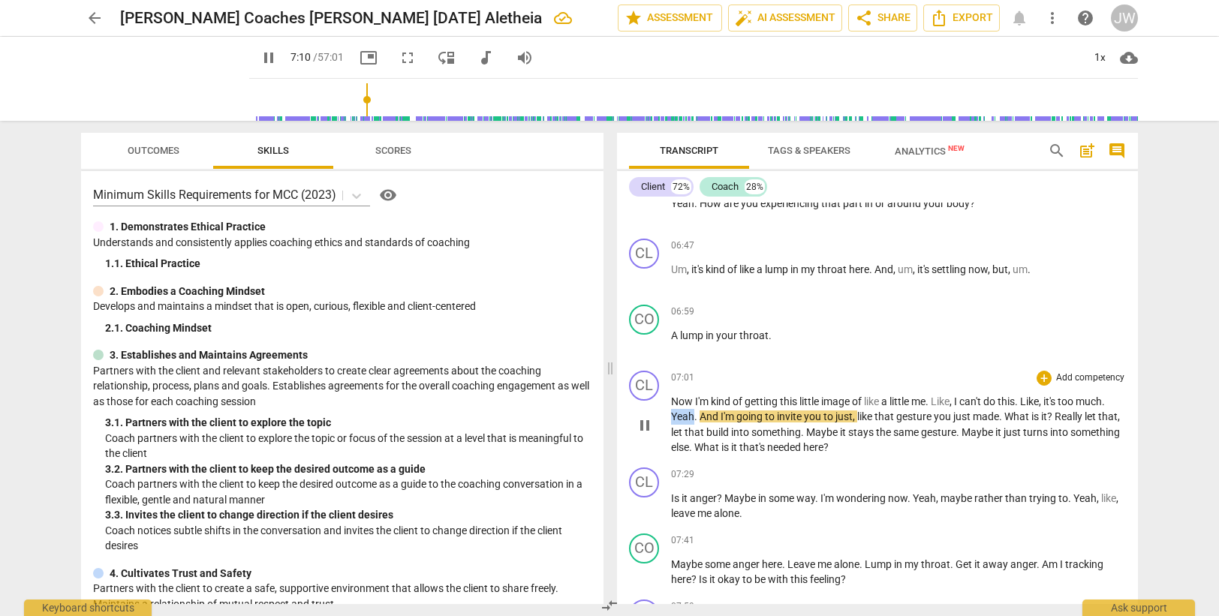
click at [671, 416] on span "Yeah" at bounding box center [682, 416] width 23 height 12
click at [700, 417] on span "And" at bounding box center [709, 416] width 21 height 12
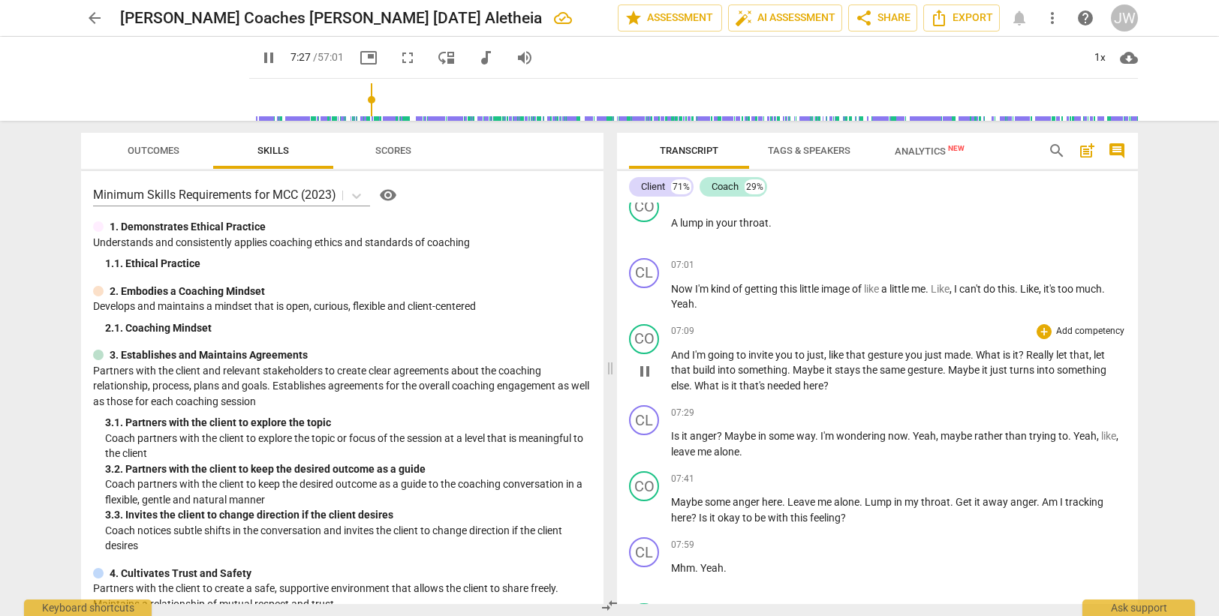
scroll to position [2464, 0]
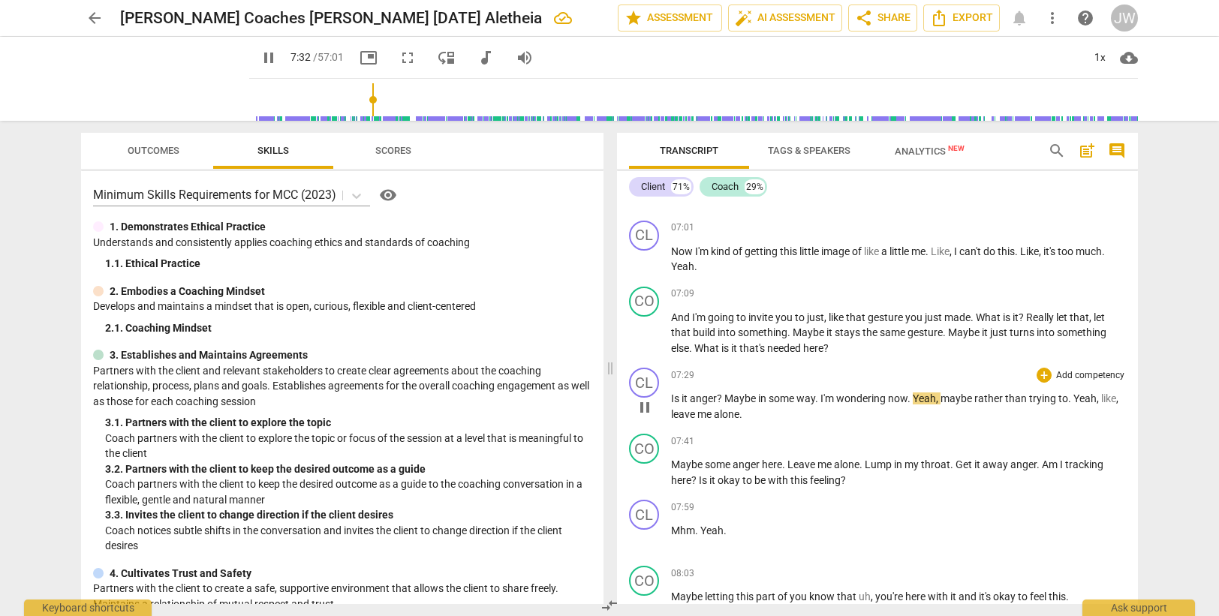
click at [717, 398] on span "?" at bounding box center [721, 398] width 8 height 12
type input "454"
click at [852, 395] on span "wondering" at bounding box center [858, 398] width 52 height 12
click at [912, 396] on span "Yeah" at bounding box center [920, 398] width 23 height 12
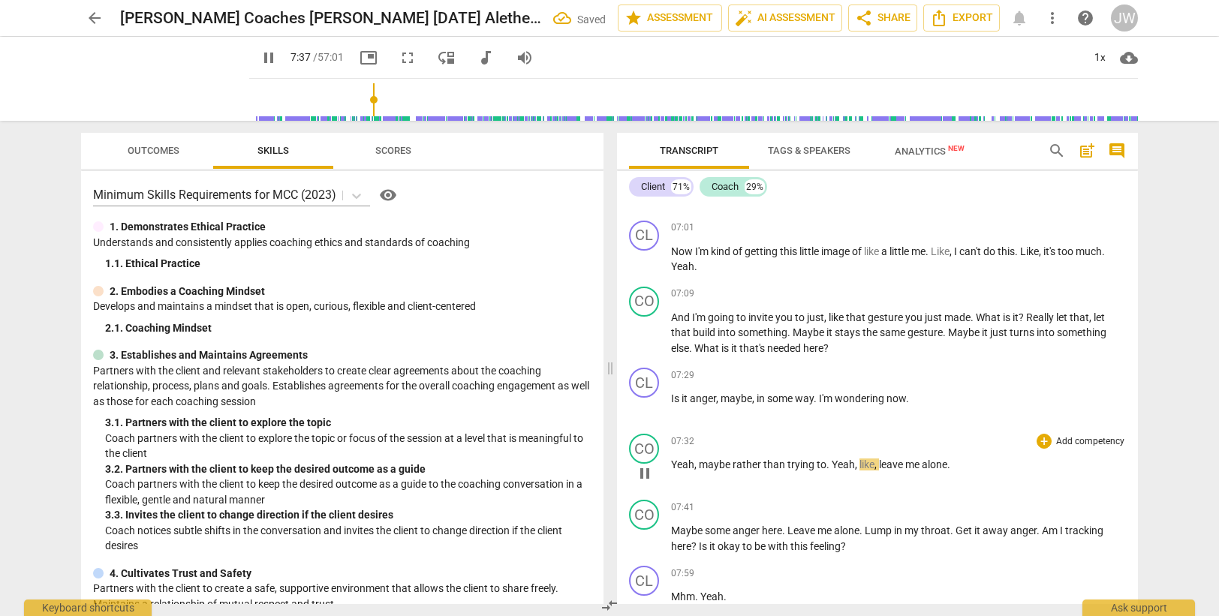
click at [702, 467] on span "maybe" at bounding box center [716, 464] width 34 height 12
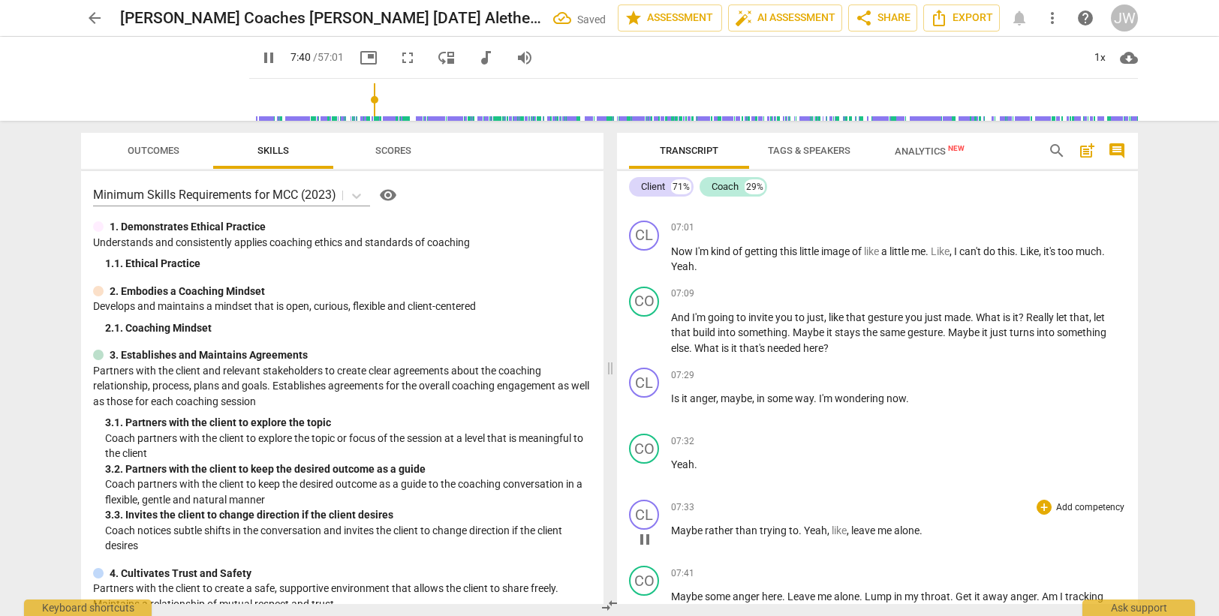
click at [706, 528] on span "rather" at bounding box center [720, 531] width 31 height 12
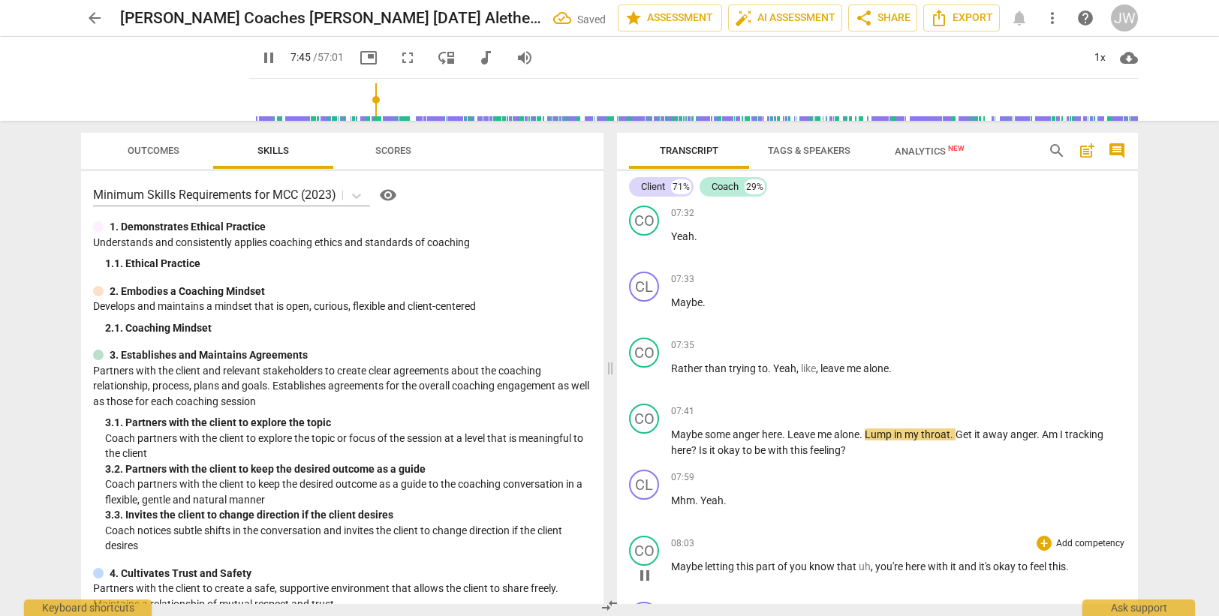
scroll to position [2617, 0]
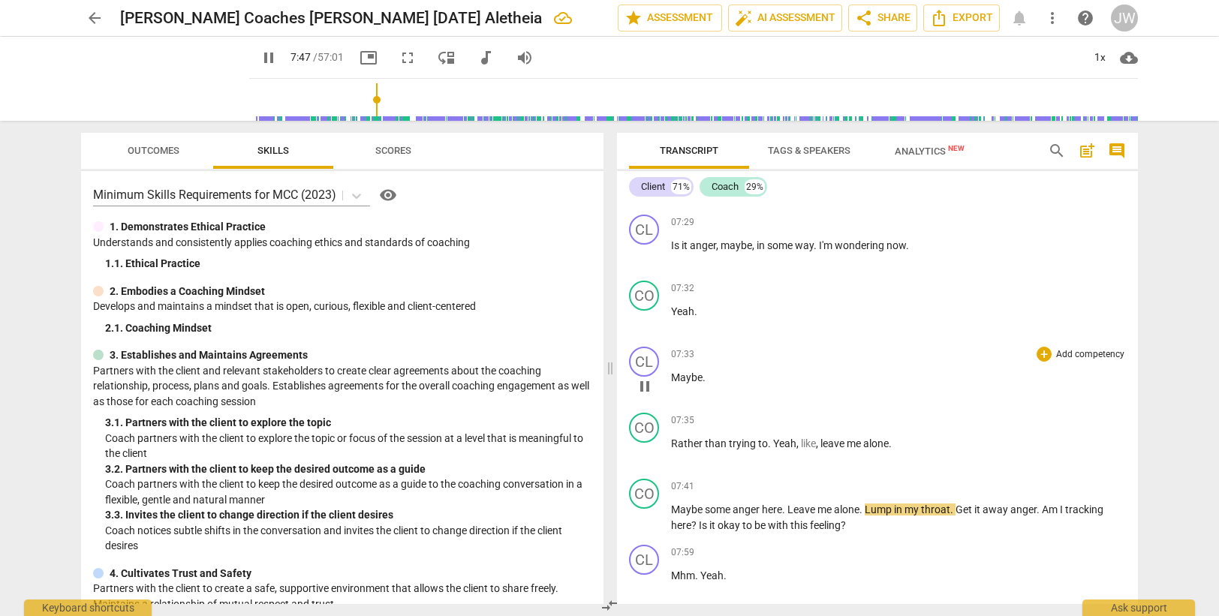
click at [681, 380] on span "Maybe" at bounding box center [687, 377] width 32 height 12
click at [773, 443] on span "Yeah" at bounding box center [784, 443] width 23 height 12
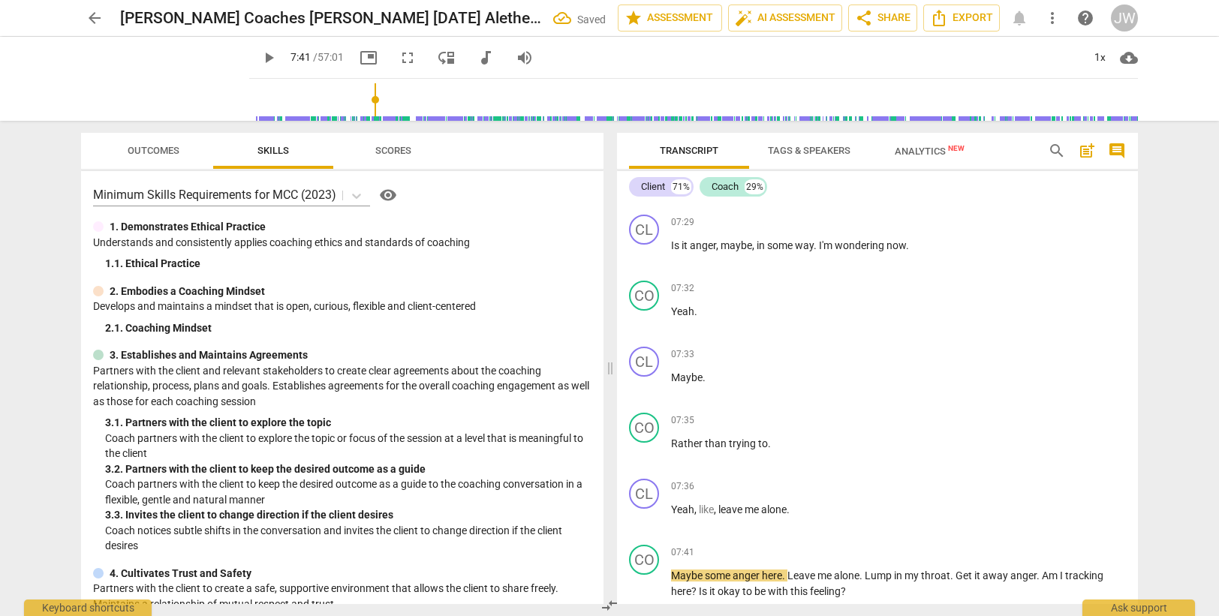
type input "461"
click at [672, 508] on span "Yeah" at bounding box center [682, 510] width 23 height 12
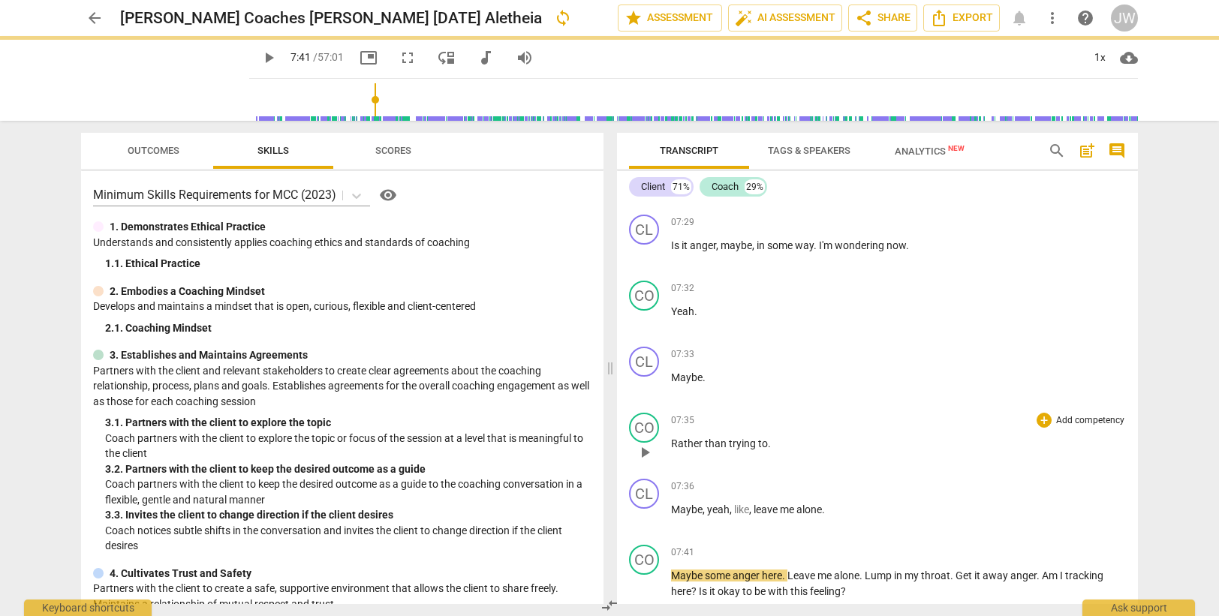
click at [702, 440] on span "Rather" at bounding box center [688, 443] width 34 height 12
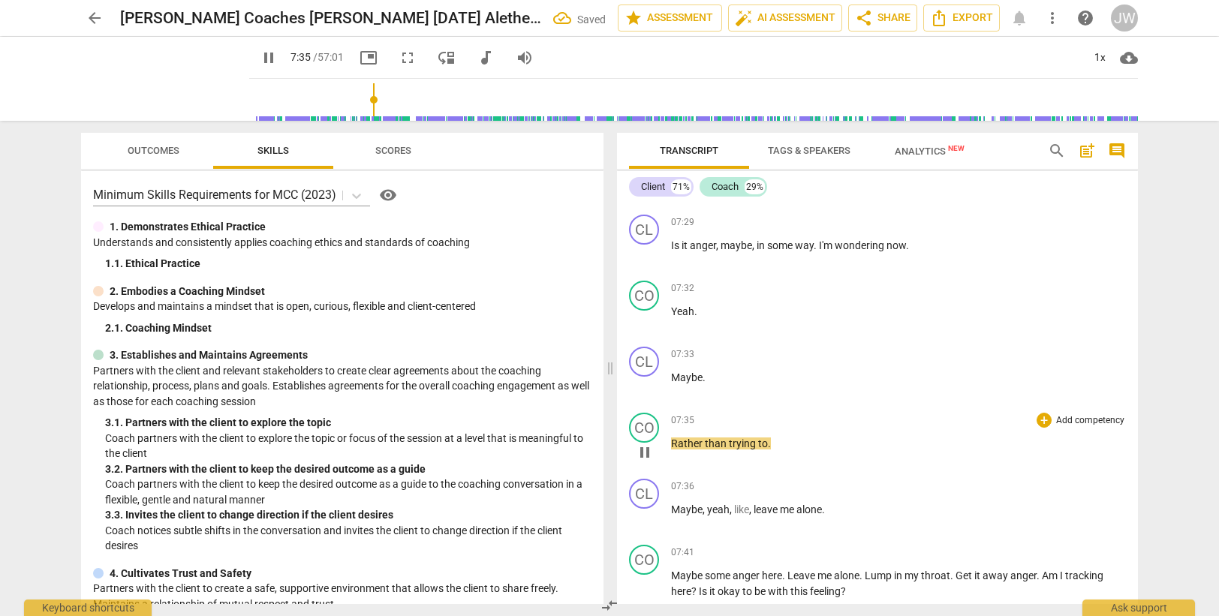
click at [770, 442] on p "Rather than trying to ." at bounding box center [898, 444] width 455 height 16
type input "457"
click at [713, 507] on span "yeah" at bounding box center [718, 510] width 23 height 12
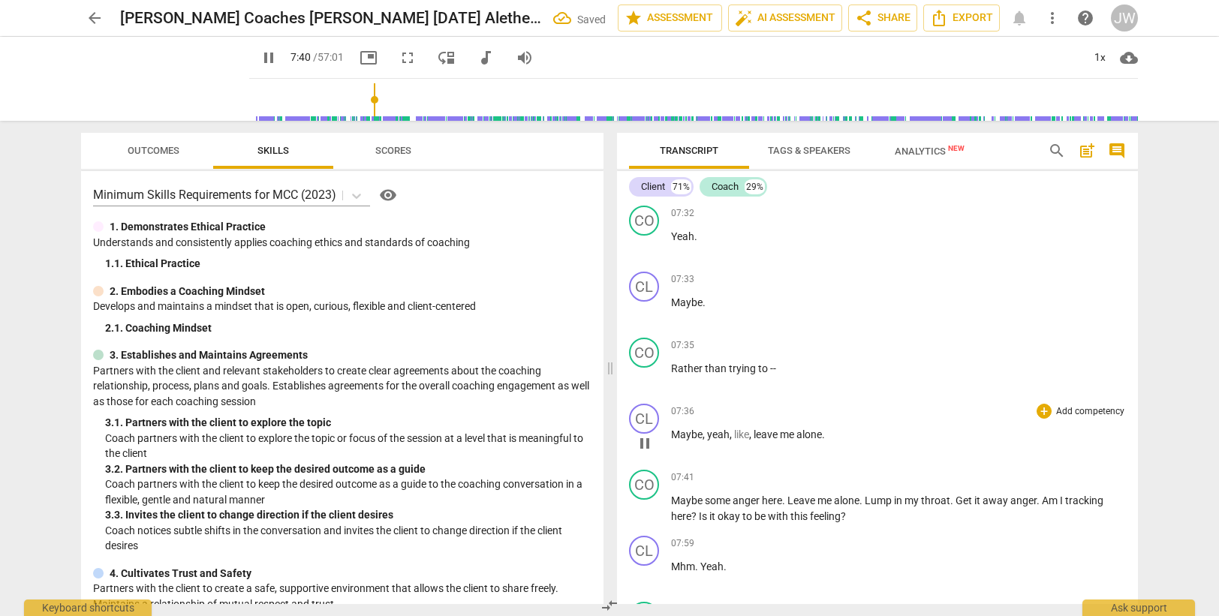
scroll to position [2767, 0]
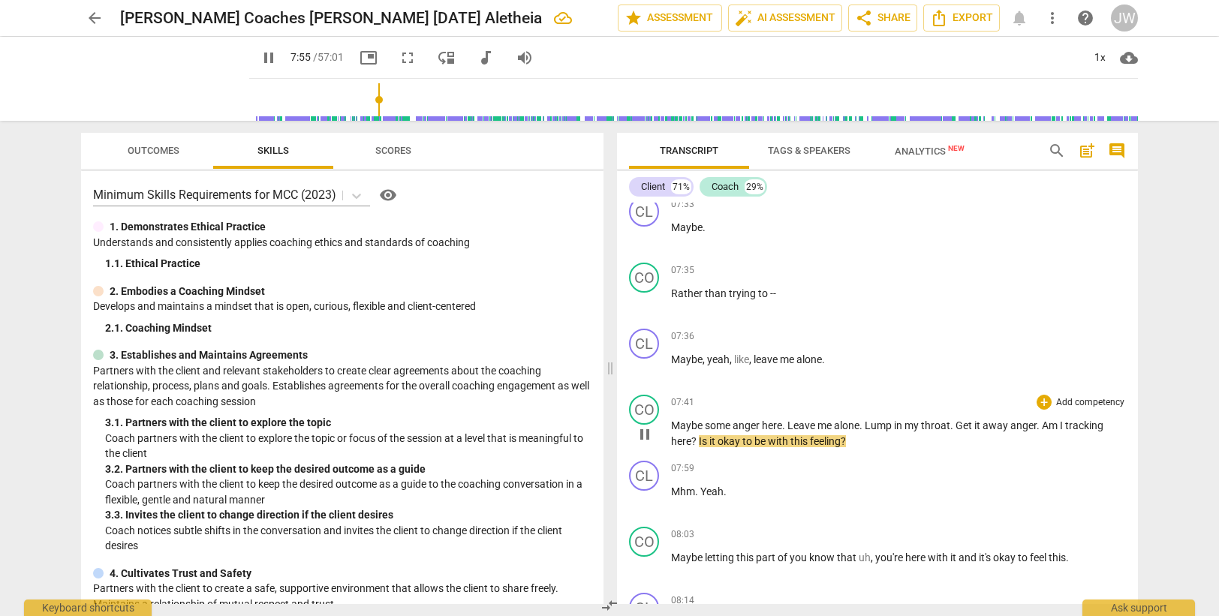
click at [698, 442] on span "?" at bounding box center [695, 441] width 8 height 12
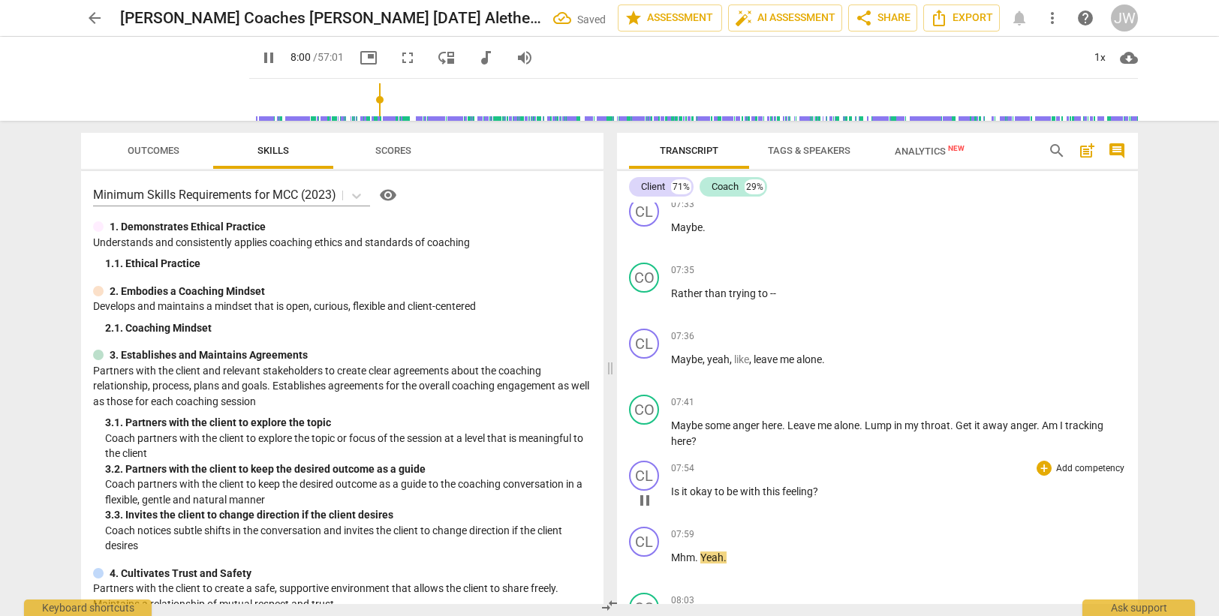
click at [673, 490] on span "Is" at bounding box center [676, 492] width 11 height 12
type input "481"
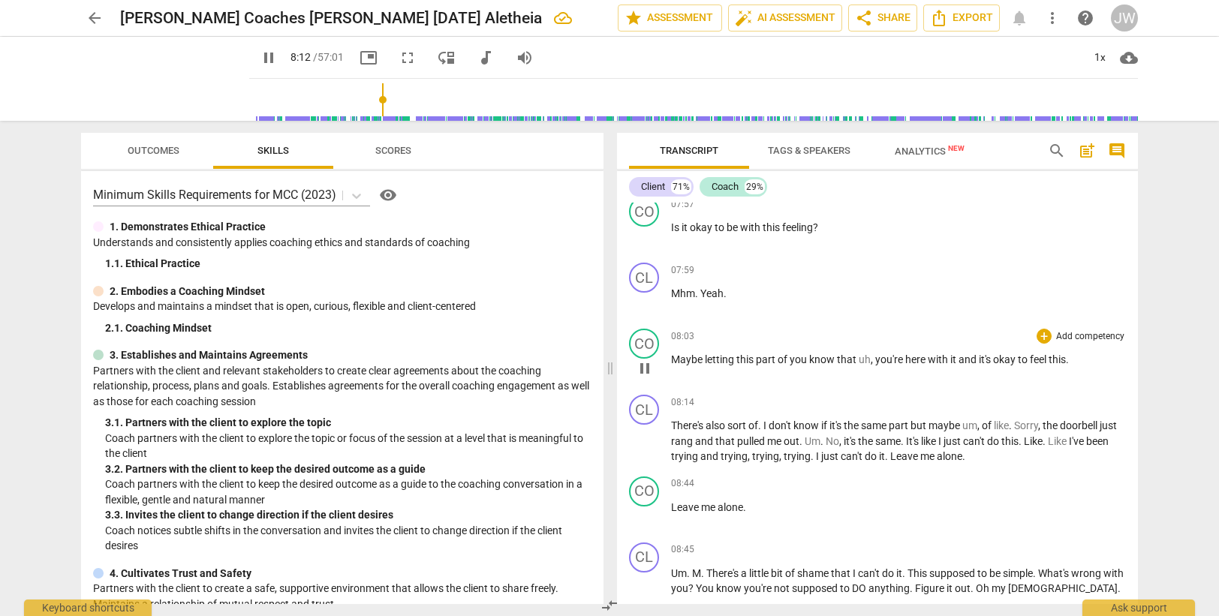
scroll to position [3173, 0]
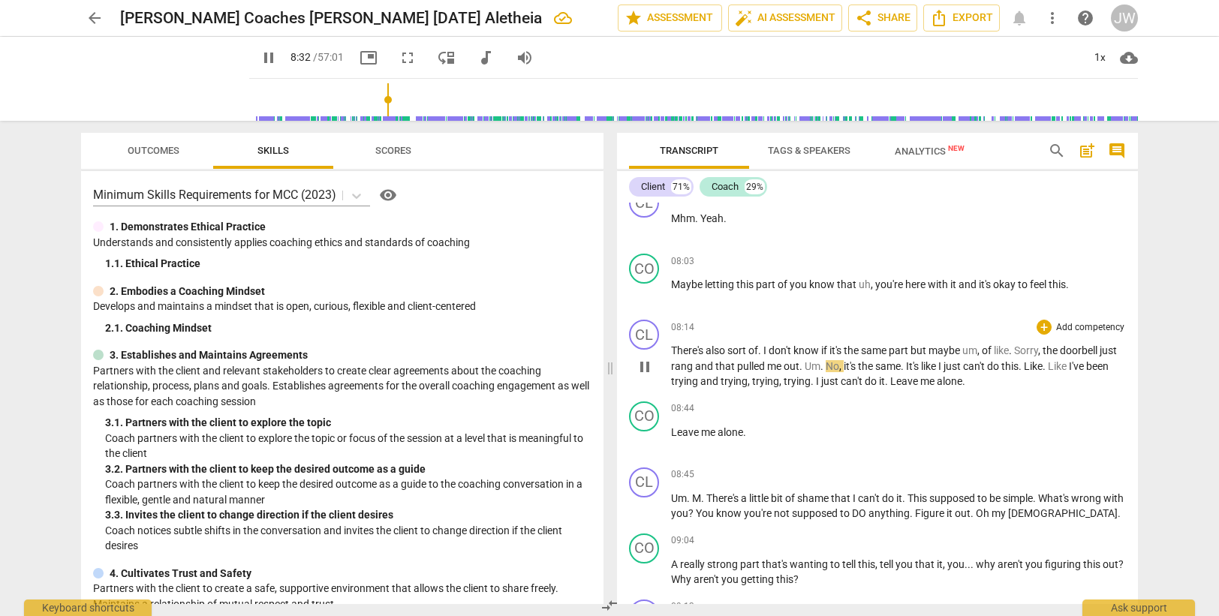
click at [825, 368] on span "." at bounding box center [822, 366] width 5 height 12
type input "515"
click at [779, 381] on span "trying" at bounding box center [765, 381] width 27 height 12
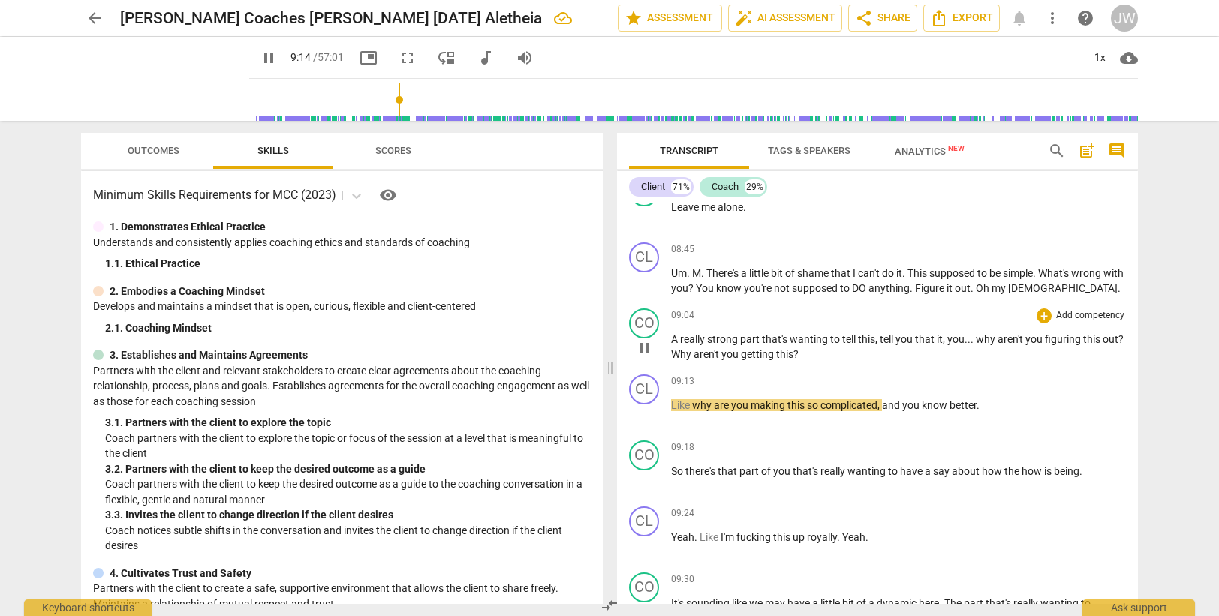
scroll to position [3473, 0]
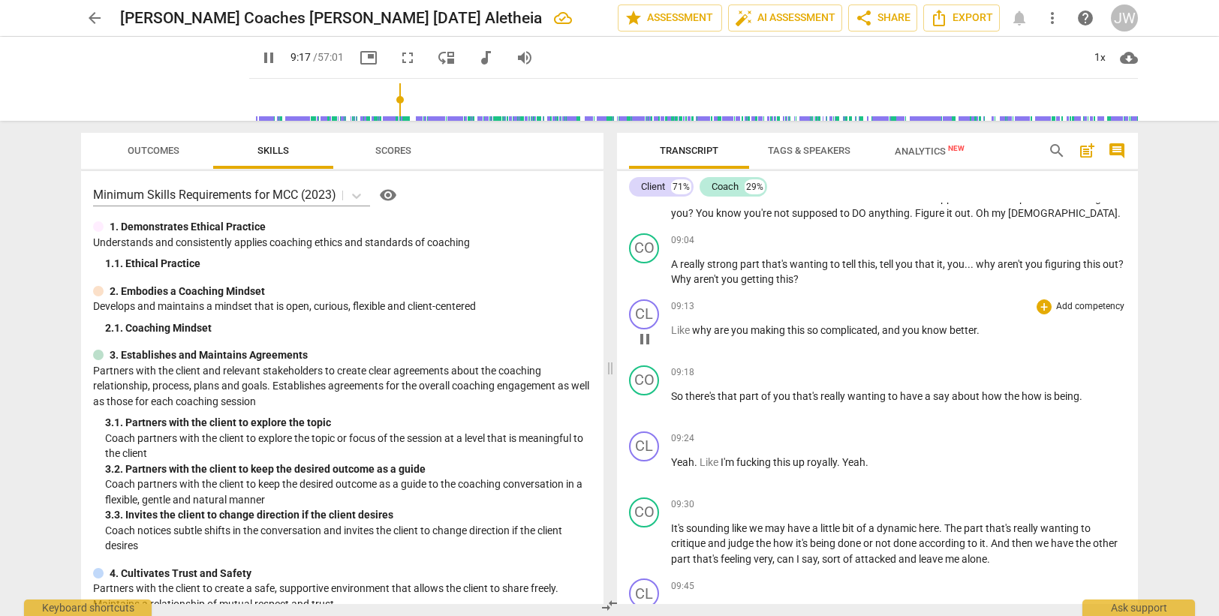
click at [670, 329] on div "play_arrow pause" at bounding box center [652, 339] width 38 height 20
click at [672, 329] on span "Like" at bounding box center [681, 330] width 21 height 12
type input "559"
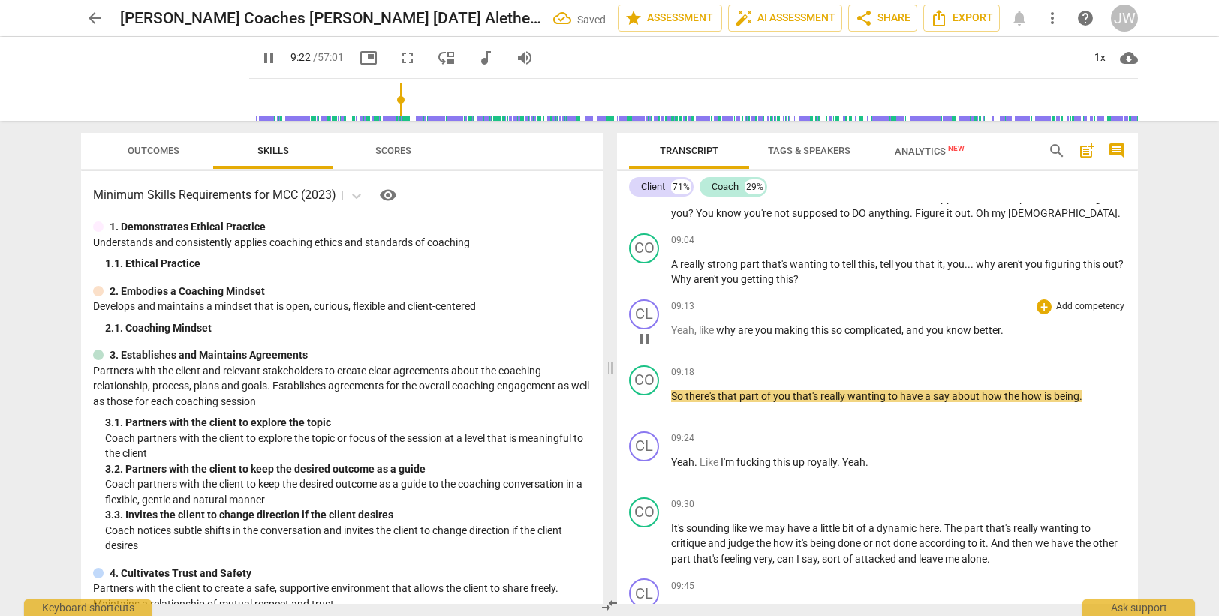
click at [715, 328] on span "Yeah, like" at bounding box center [693, 330] width 45 height 12
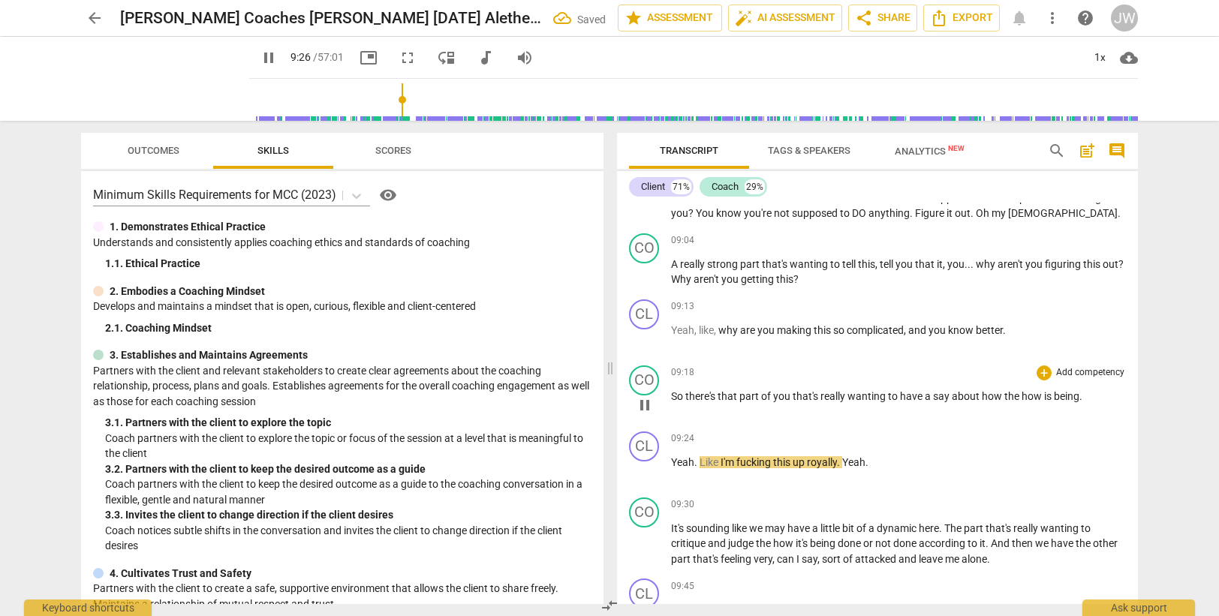
click at [764, 389] on p "So there's that part of you that's really wanting to have a say about how the h…" at bounding box center [898, 397] width 455 height 16
click at [756, 398] on span "part" at bounding box center [750, 396] width 22 height 12
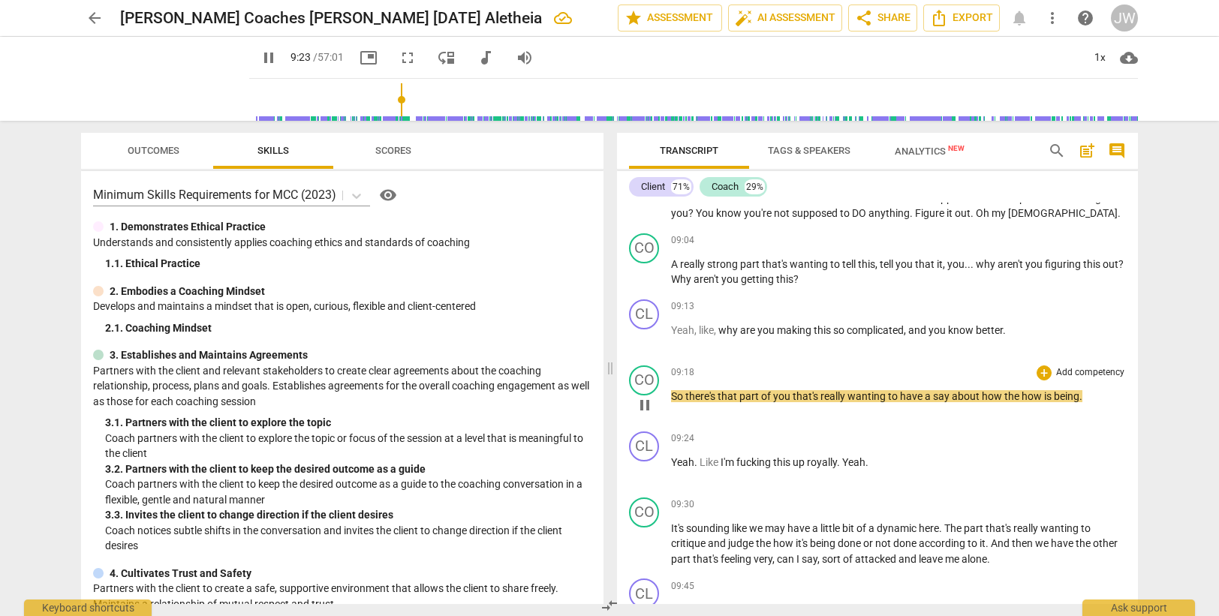
click at [997, 395] on span "how" at bounding box center [993, 396] width 23 height 12
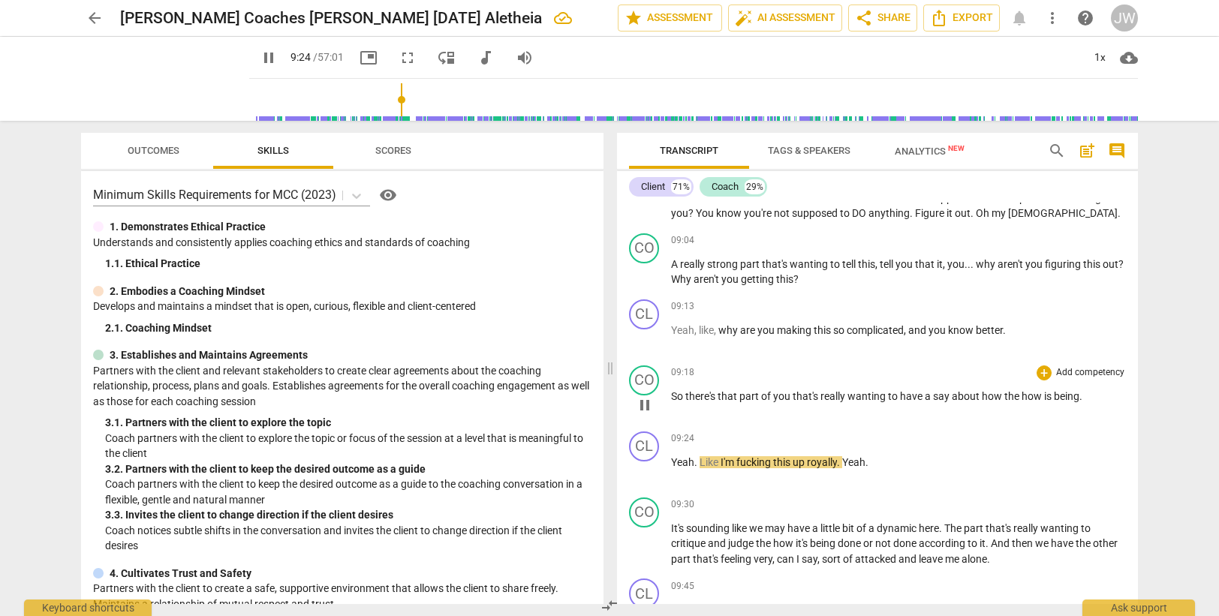
type input "565"
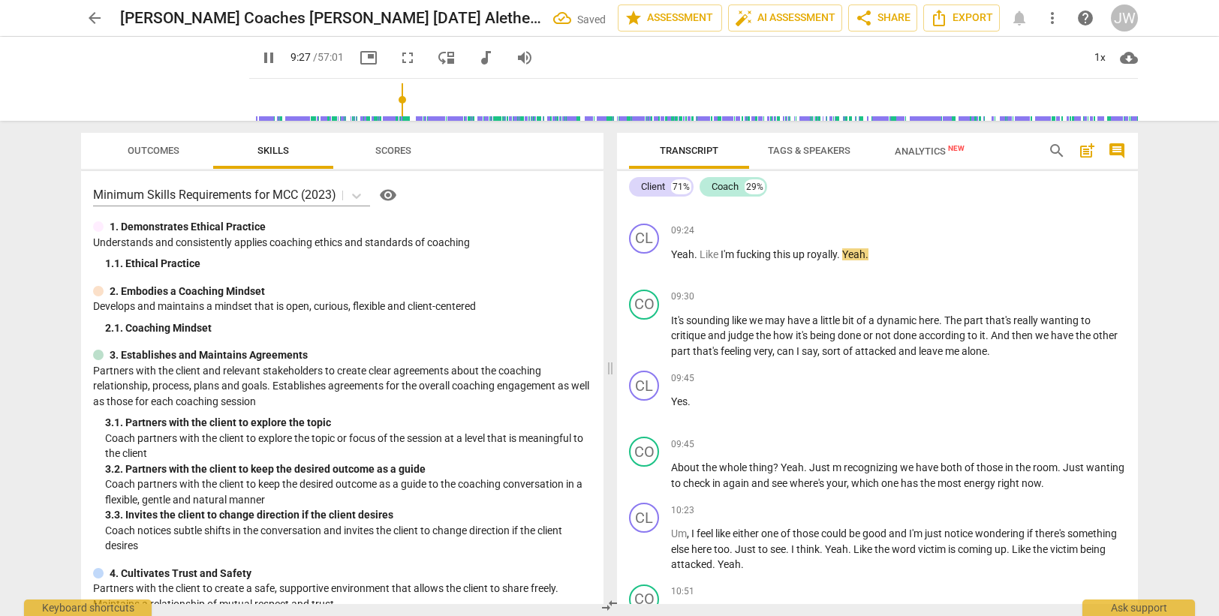
scroll to position [3698, 0]
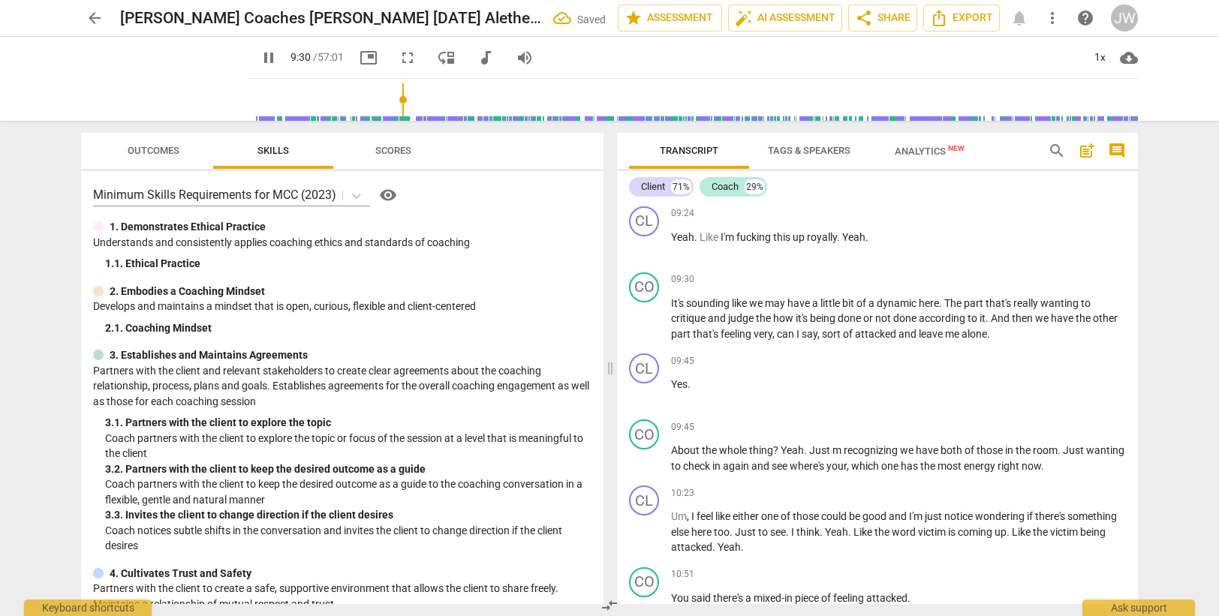
click at [260, 59] on span "pause" at bounding box center [269, 58] width 18 height 18
type input "571"
